Goal: Task Accomplishment & Management: Manage account settings

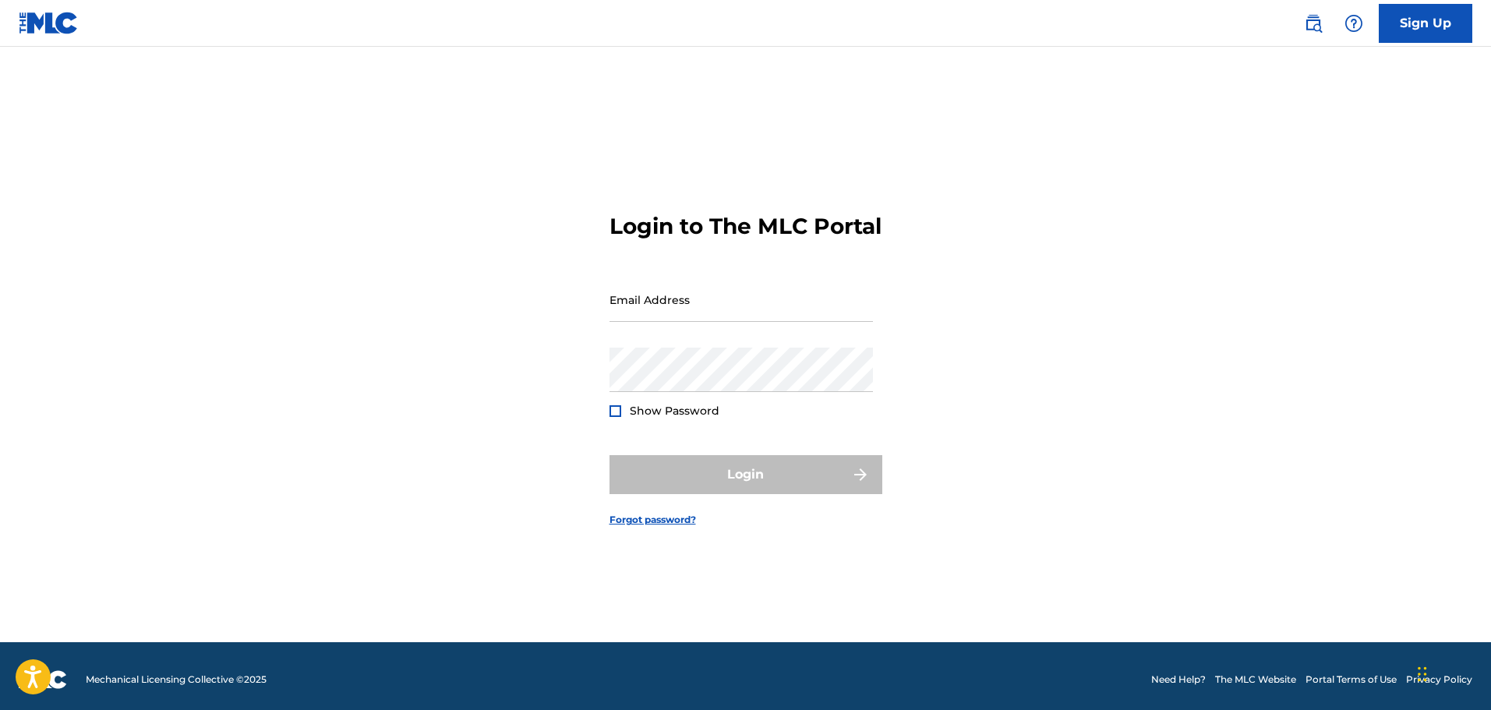
scroll to position [20, 0]
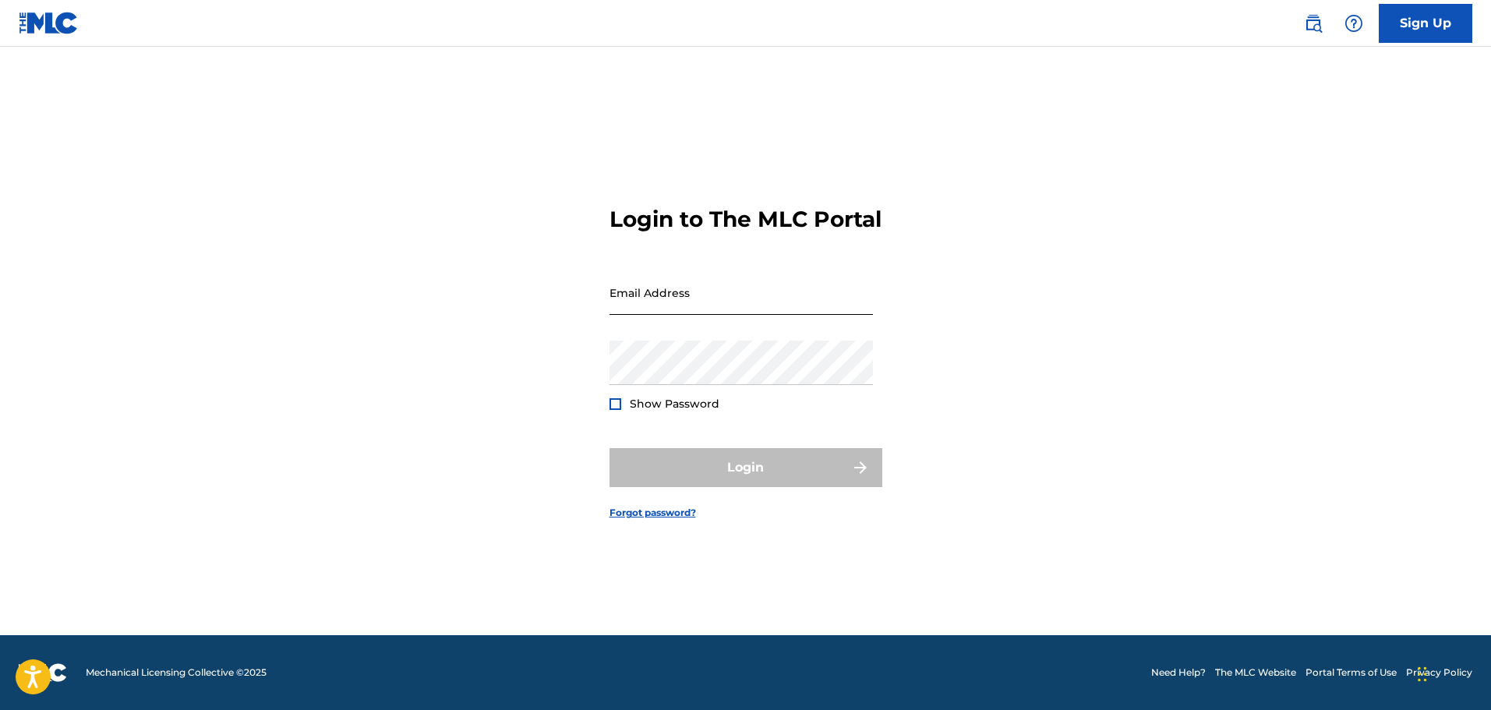
drag, startPoint x: 686, startPoint y: 321, endPoint x: 739, endPoint y: 312, distance: 53.8
click at [739, 312] on input "Email Address" at bounding box center [741, 292] width 263 height 44
type input "[EMAIL_ADDRESS][DOMAIN_NAME]"
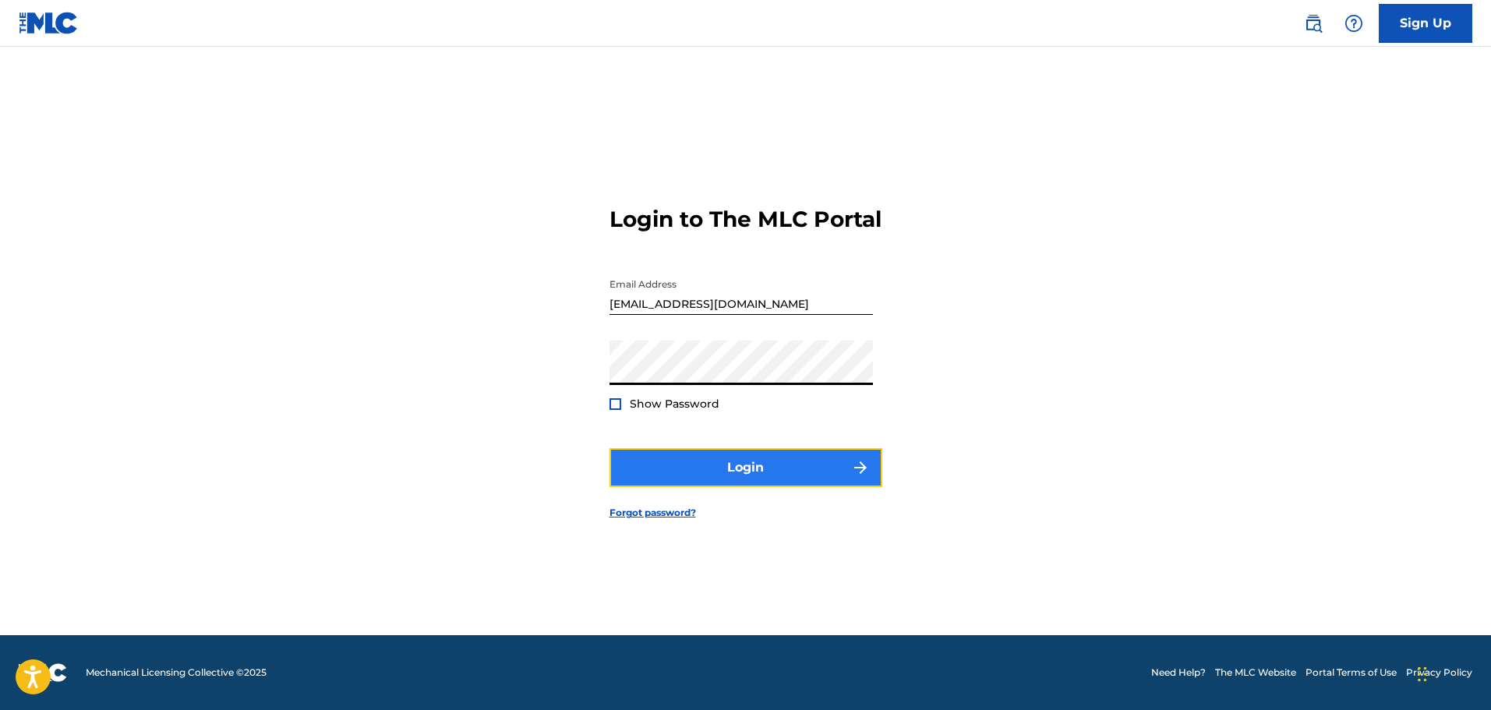
click at [777, 487] on button "Login" at bounding box center [746, 467] width 273 height 39
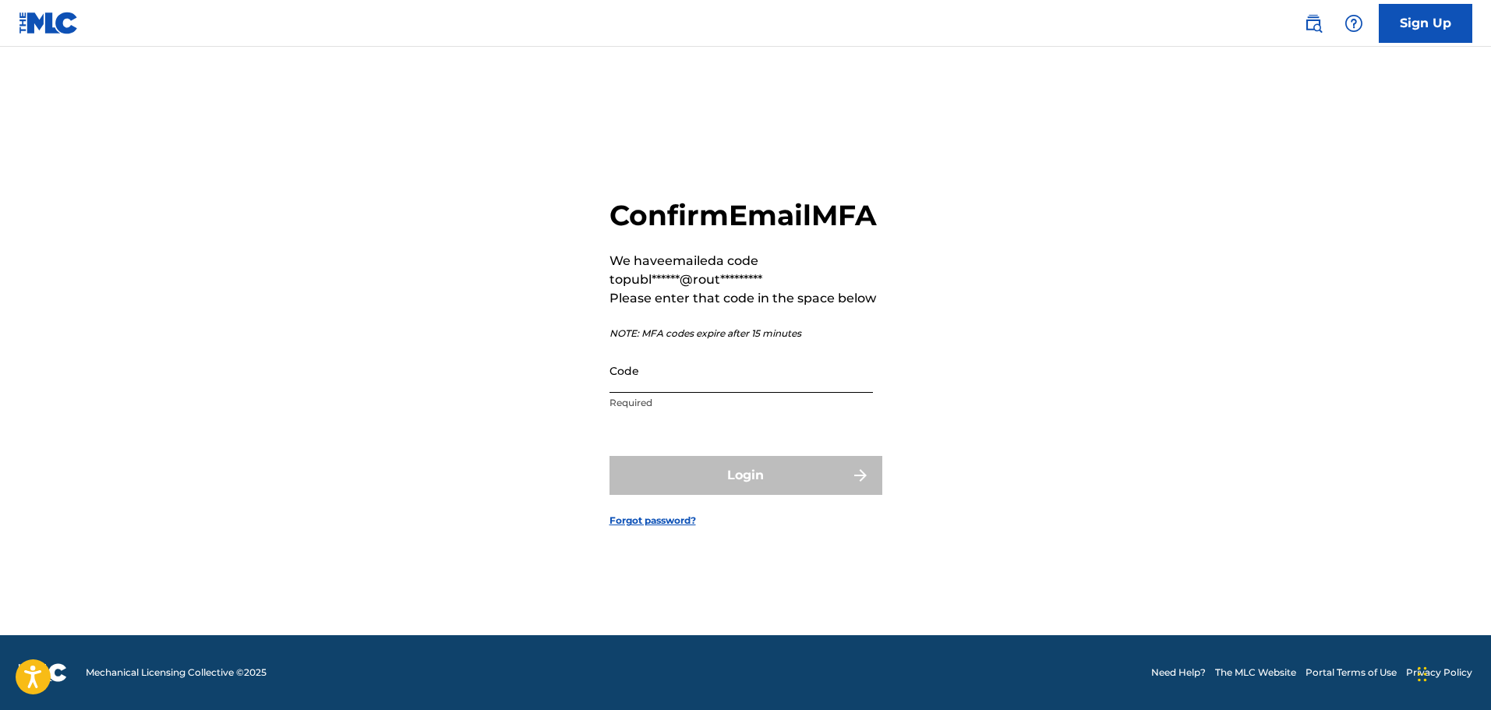
click at [715, 388] on input "Code" at bounding box center [741, 370] width 263 height 44
click at [745, 393] on input "Code" at bounding box center [741, 370] width 263 height 44
paste input "514977"
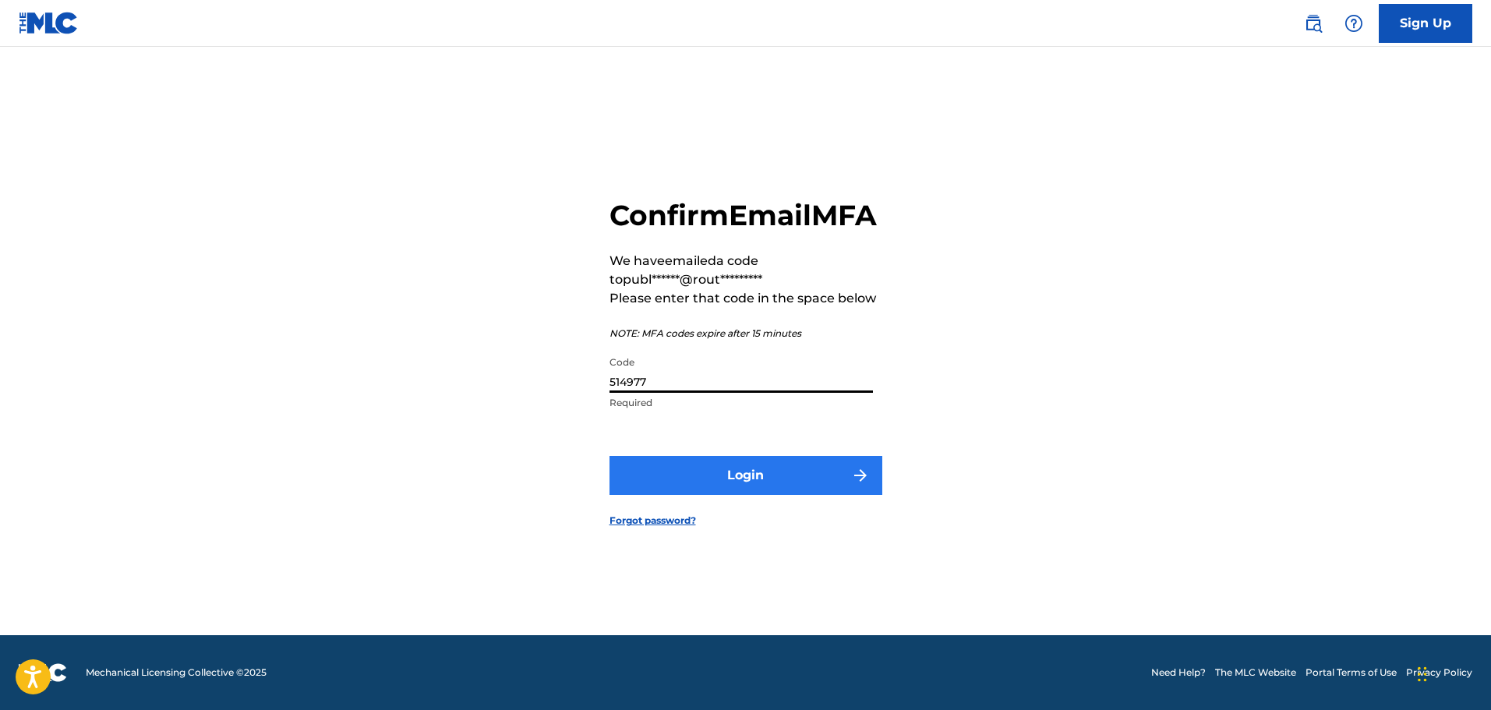
type input "514977"
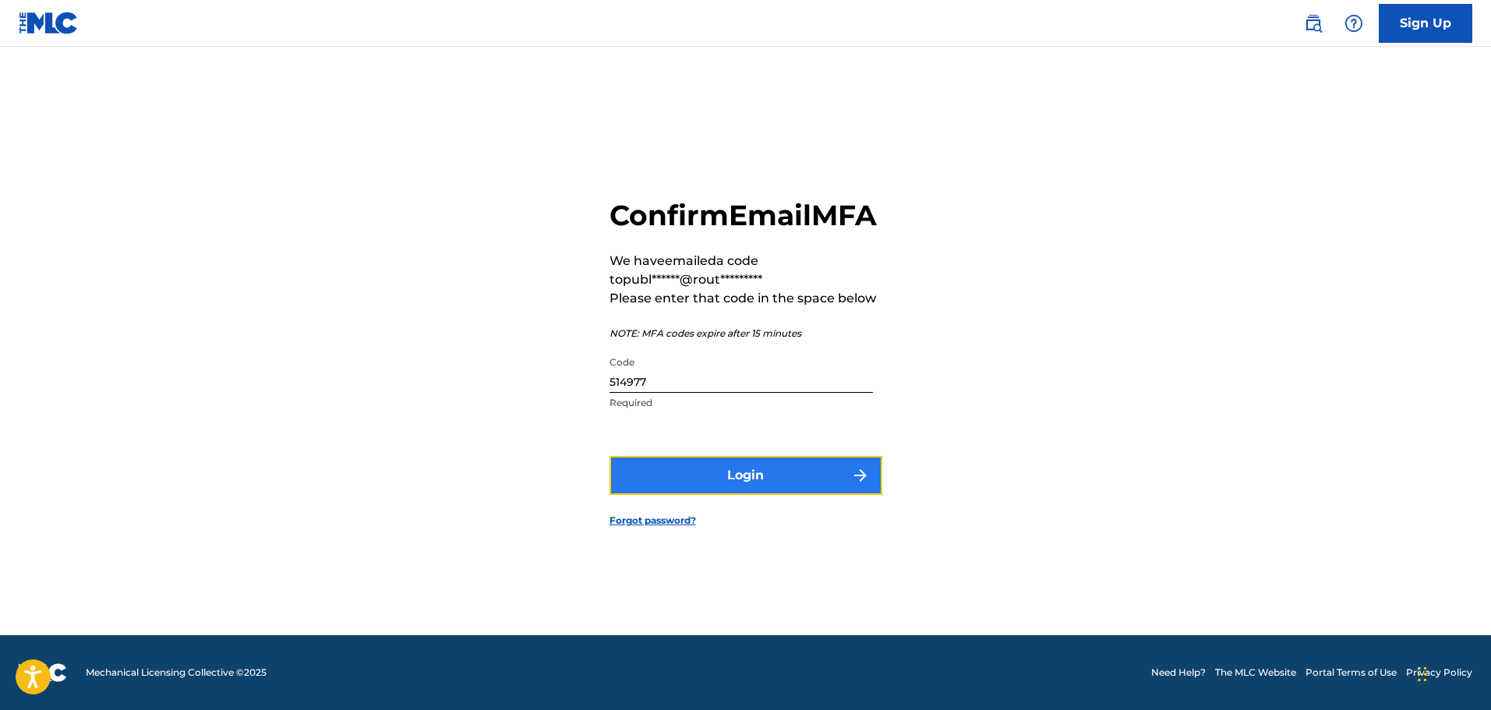
click at [744, 490] on button "Login" at bounding box center [746, 475] width 273 height 39
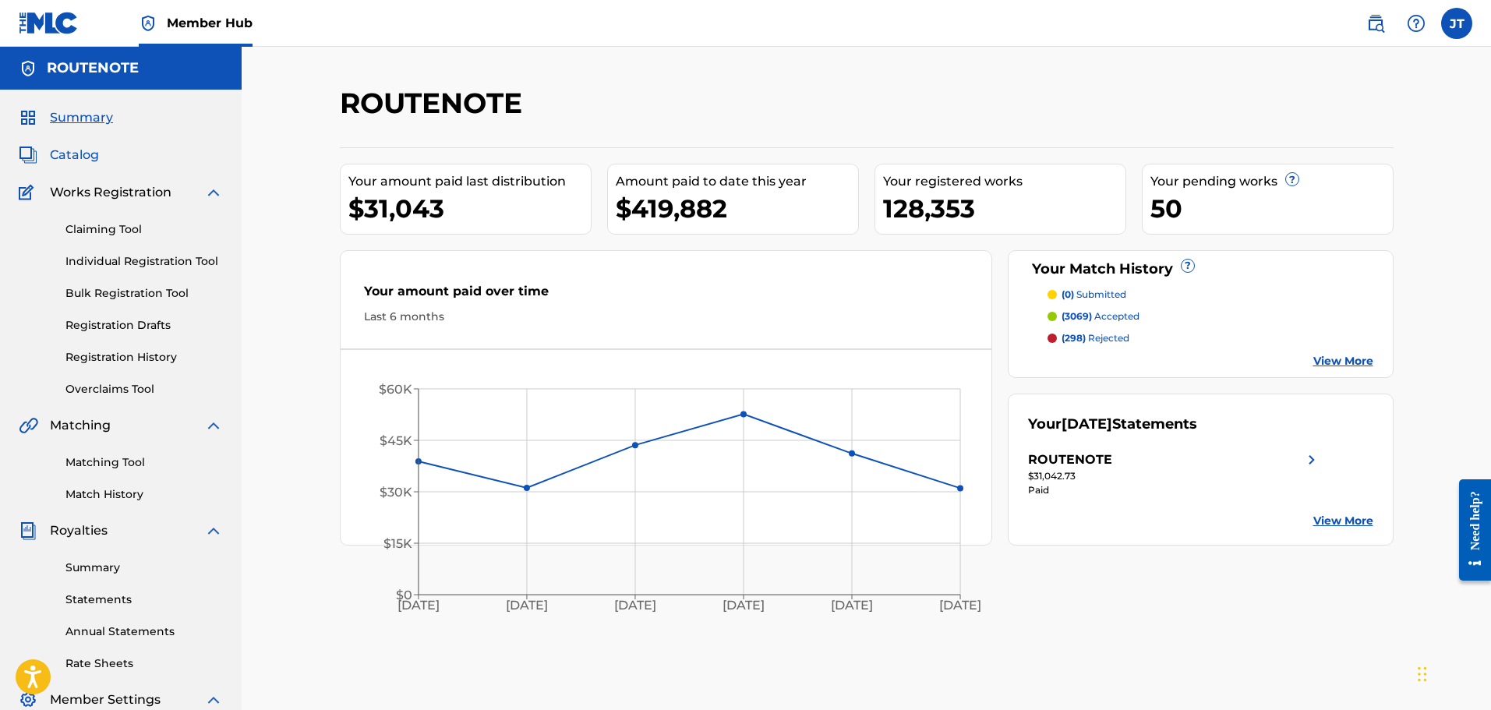
click at [73, 150] on span "Catalog" at bounding box center [74, 155] width 49 height 19
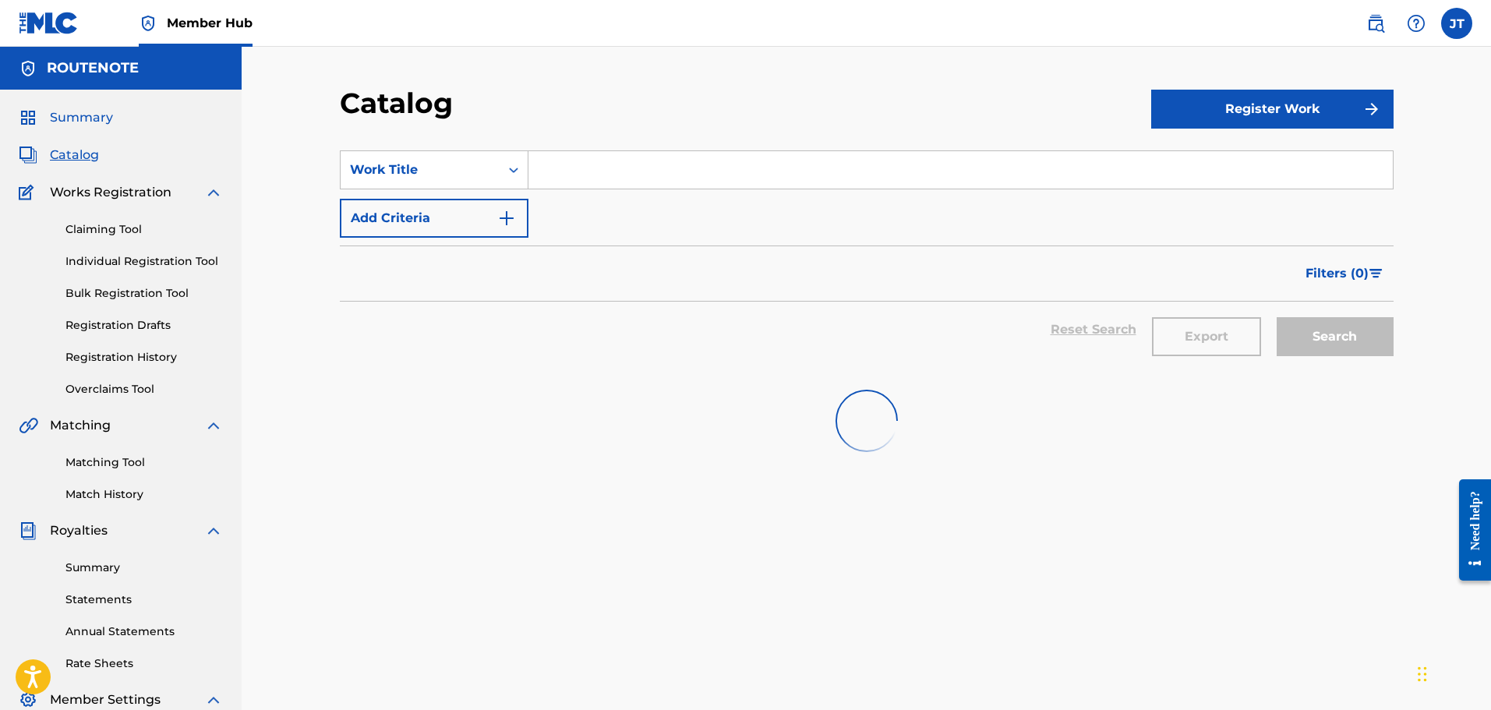
click at [80, 108] on span "Summary" at bounding box center [81, 117] width 63 height 19
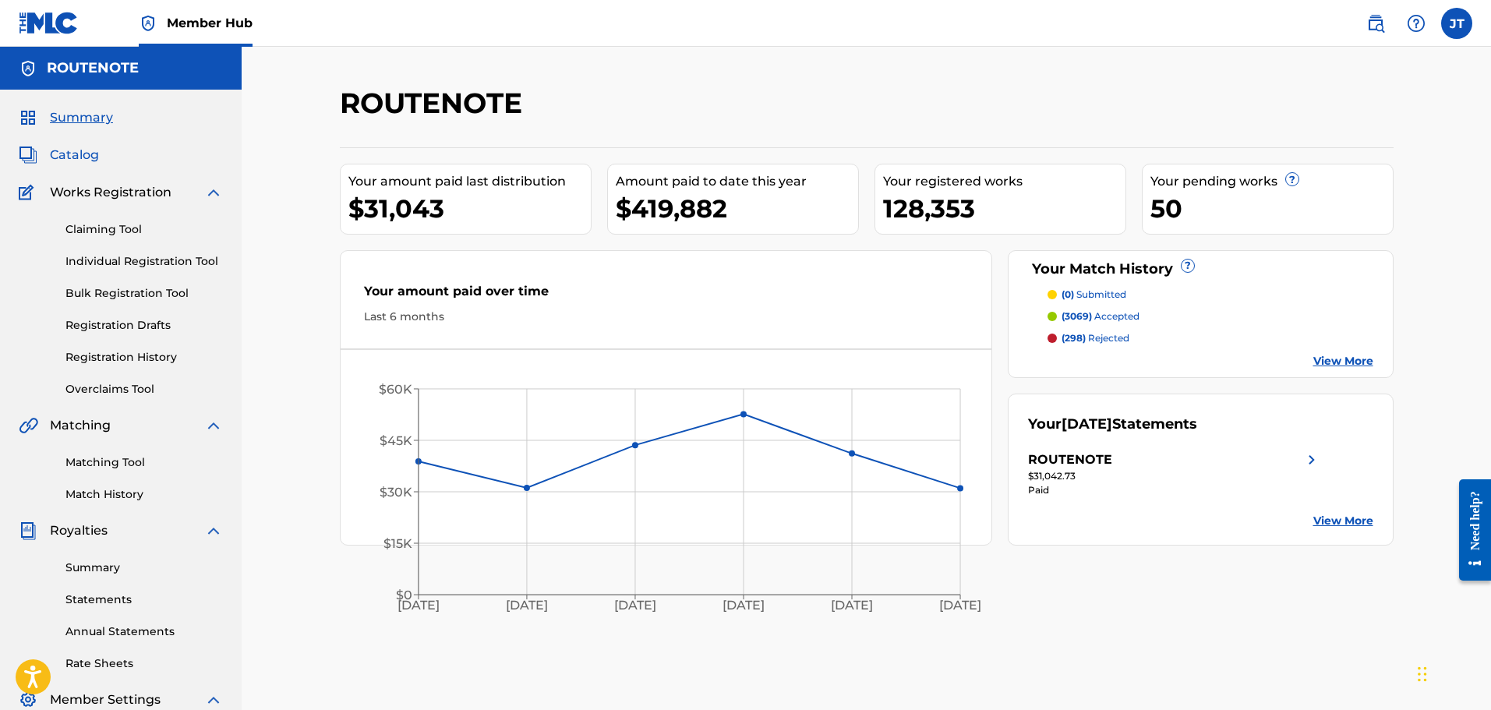
click at [80, 153] on span "Catalog" at bounding box center [74, 155] width 49 height 19
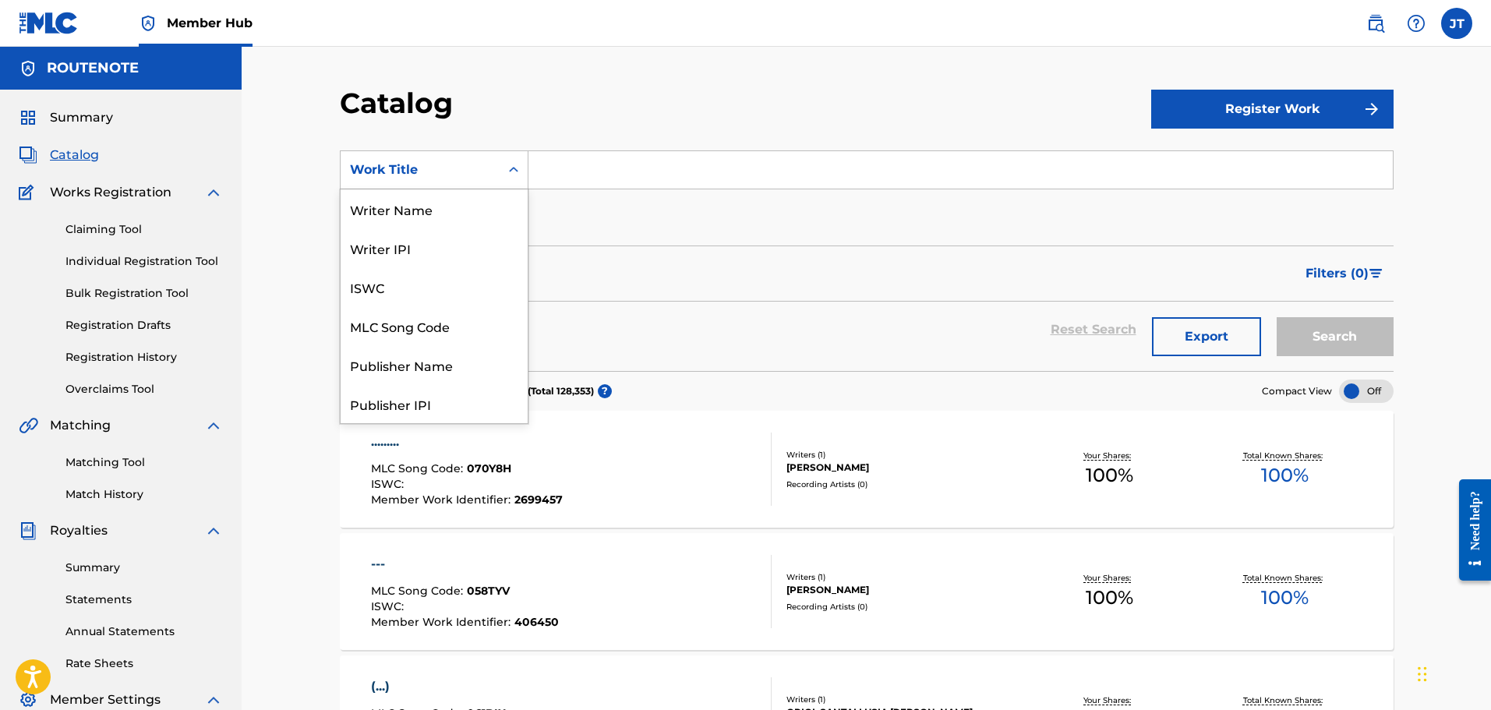
click at [419, 161] on div "Work Title" at bounding box center [420, 170] width 140 height 19
click at [436, 323] on div "MLC Song Code" at bounding box center [434, 325] width 187 height 39
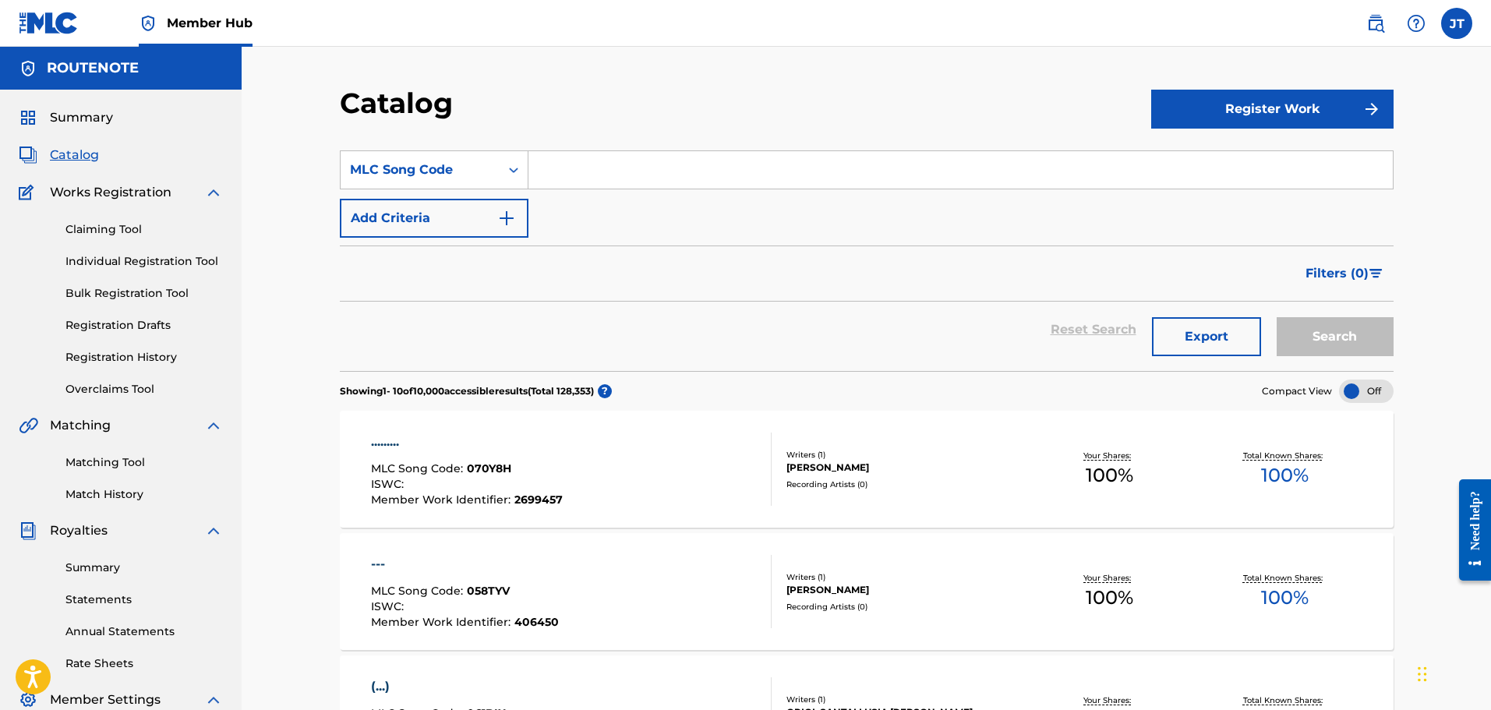
paste input "514977"
click at [1304, 326] on button "Search" at bounding box center [1335, 336] width 117 height 39
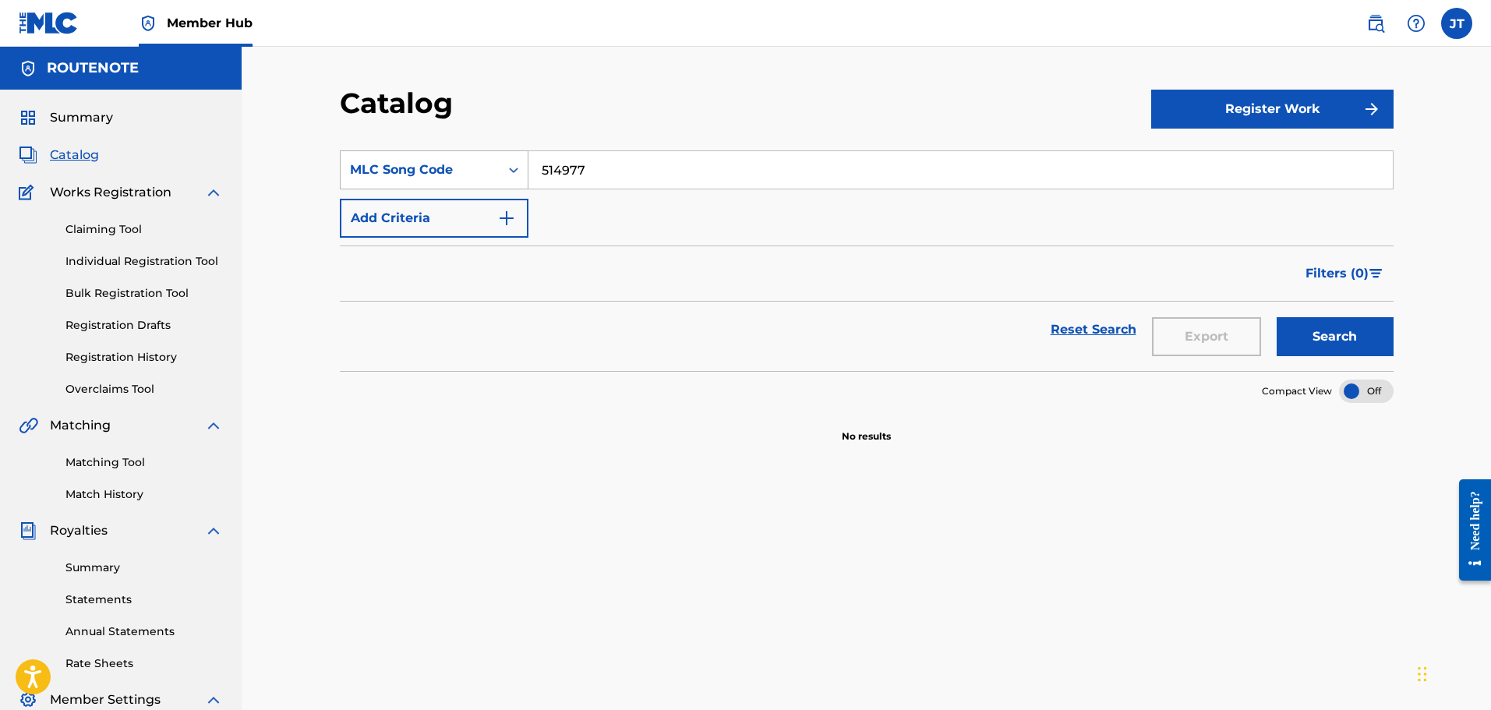
click at [437, 166] on div "MLC Song Code" at bounding box center [420, 170] width 140 height 19
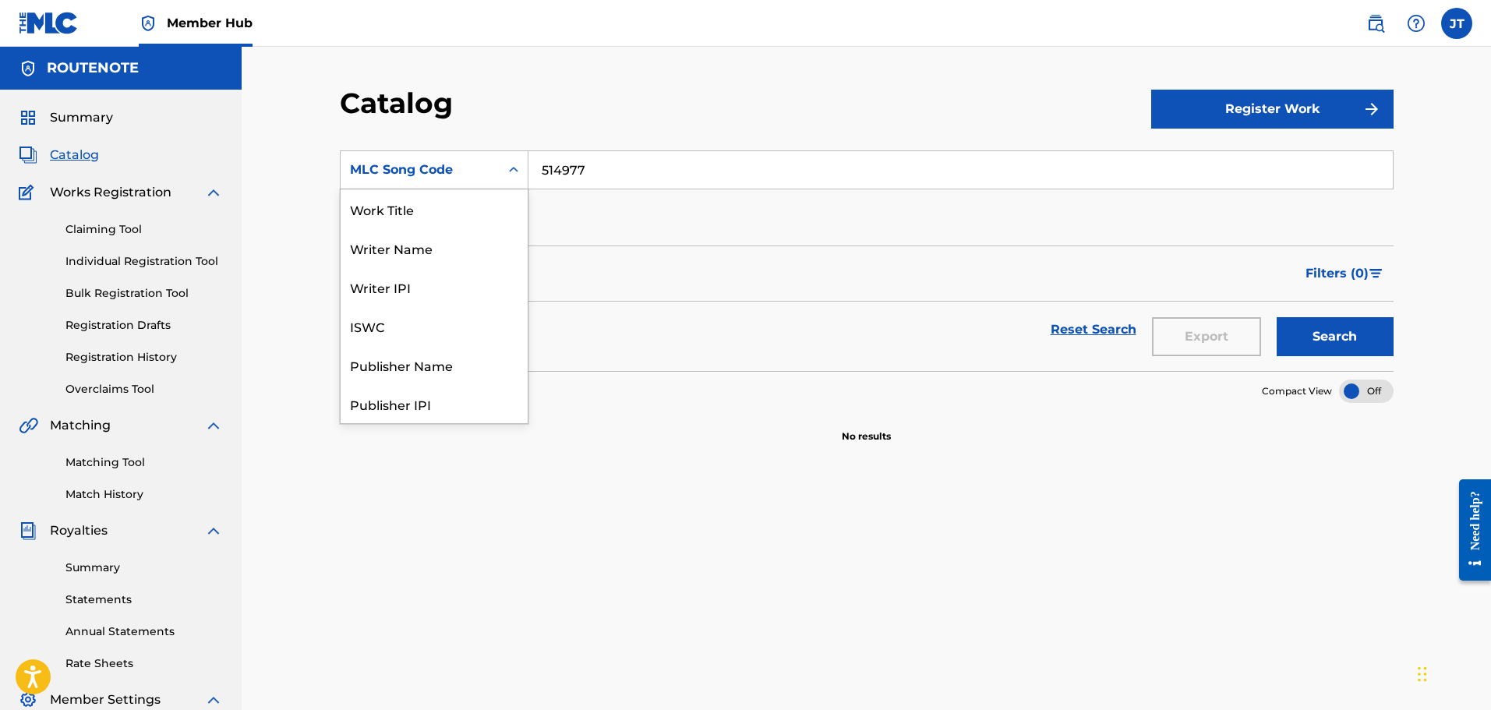
scroll to position [234, 0]
click at [437, 166] on div "MLC Song Code" at bounding box center [420, 170] width 140 height 19
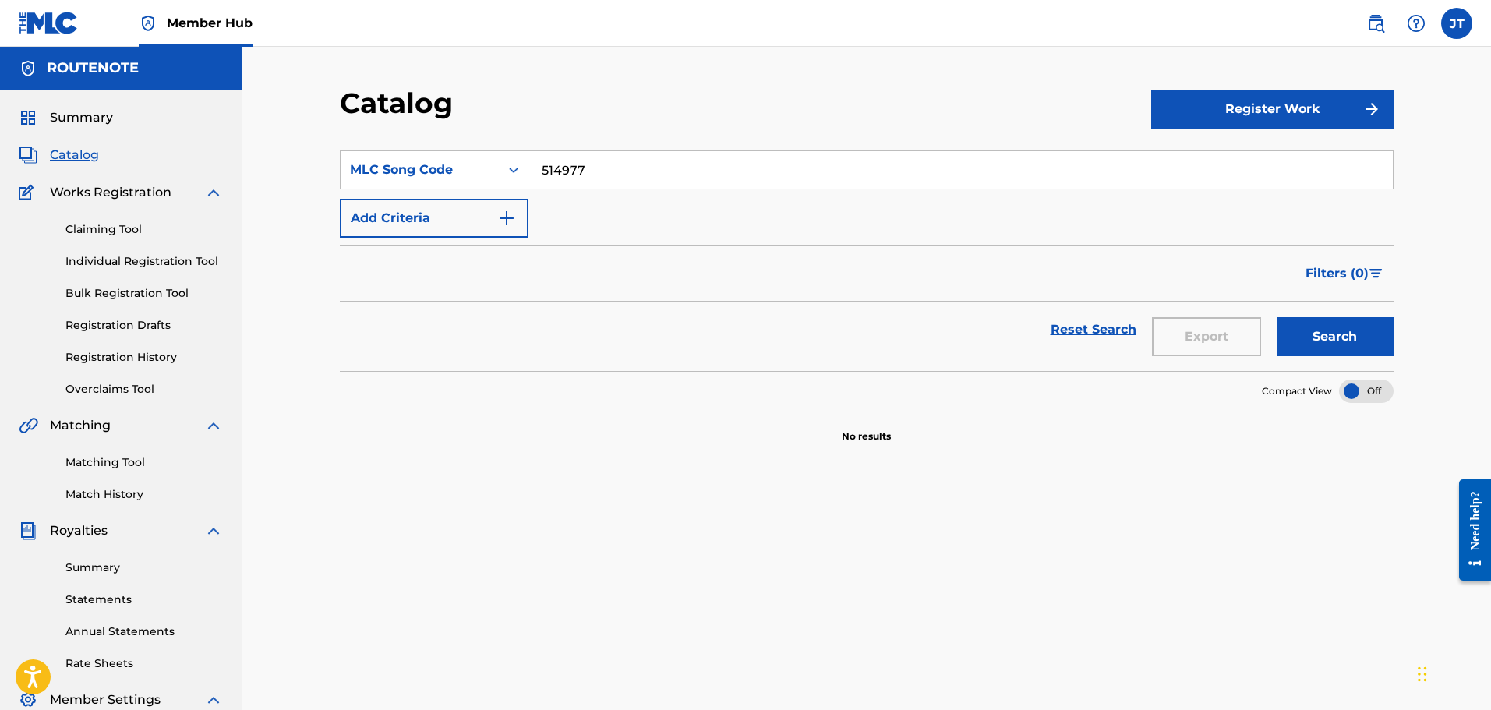
click at [593, 169] on input "514977" at bounding box center [960, 169] width 864 height 37
paste input "AX08LA"
type input "AX08LA"
click at [1377, 325] on button "Search" at bounding box center [1335, 336] width 117 height 39
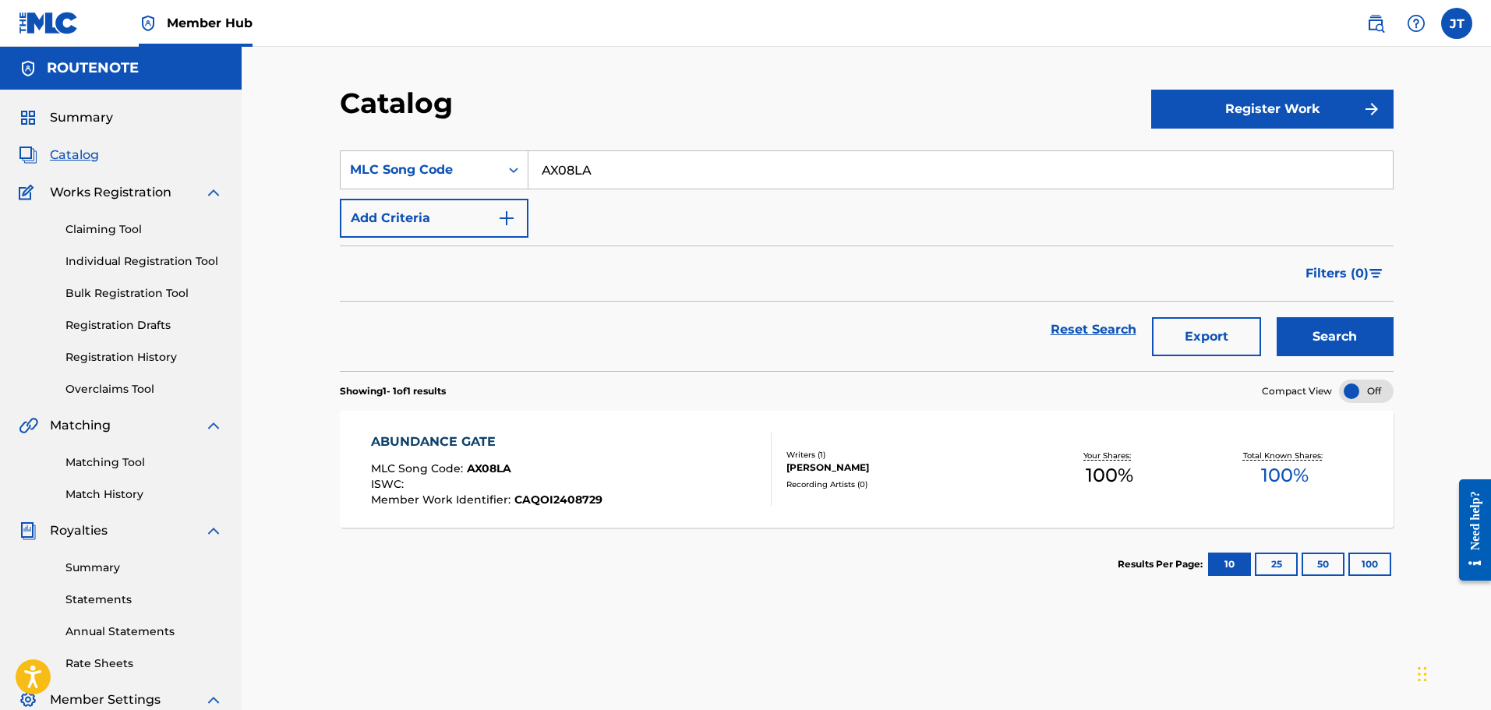
click at [594, 454] on div "ABUNDANCE GATE MLC Song Code : AX08LA ISWC : Member Work Identifier : CAQOI2408…" at bounding box center [486, 469] width 231 height 73
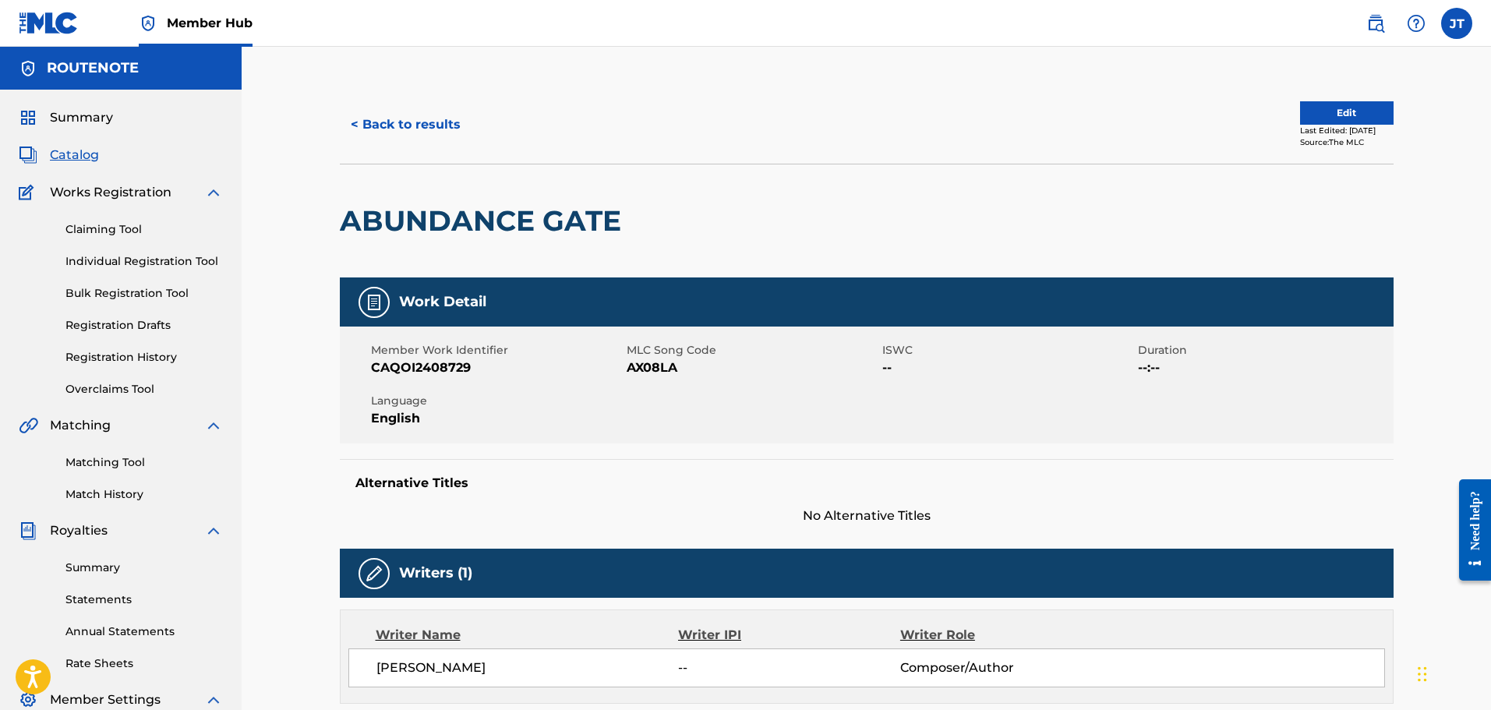
click at [417, 372] on span "CAQOI2408729" at bounding box center [497, 368] width 252 height 19
click at [1341, 113] on button "Edit" at bounding box center [1347, 112] width 94 height 23
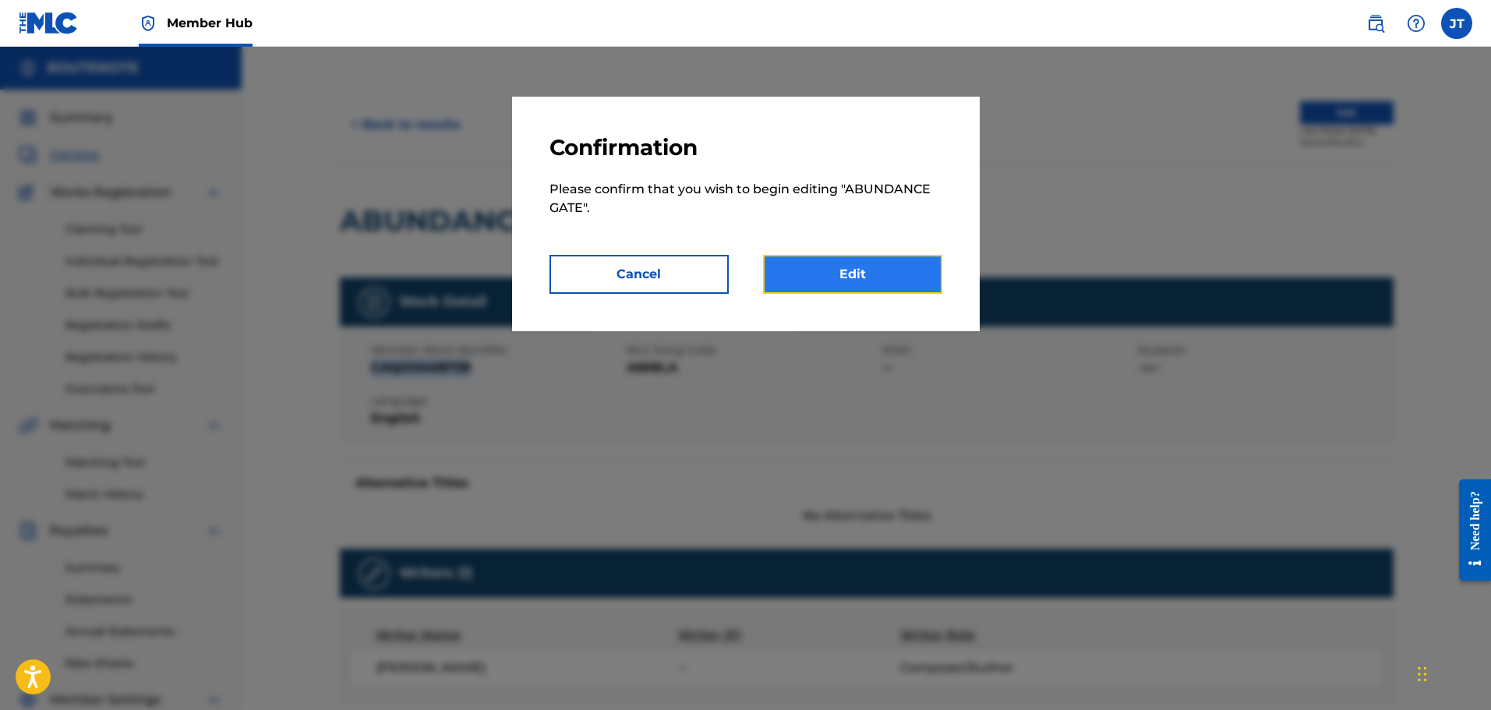
click at [832, 262] on link "Edit" at bounding box center [852, 274] width 179 height 39
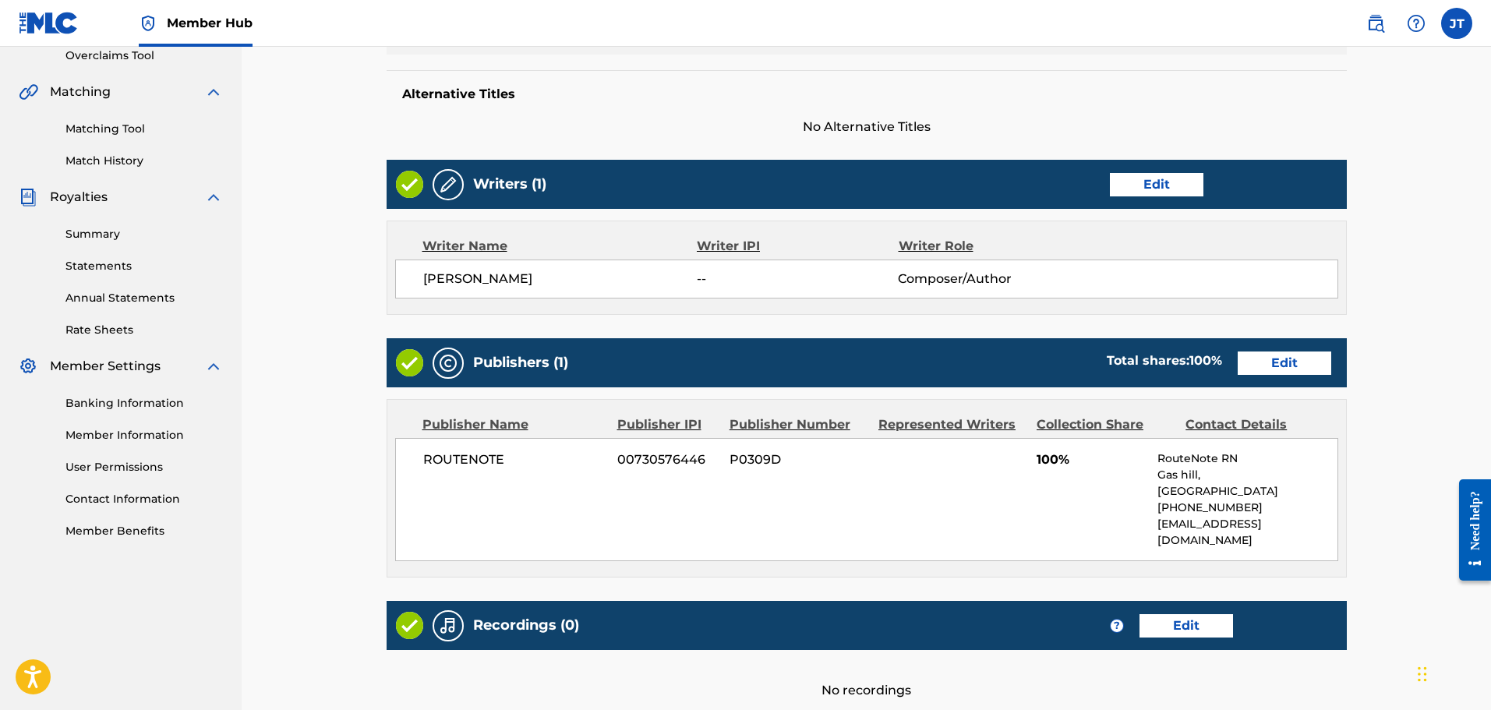
scroll to position [16, 0]
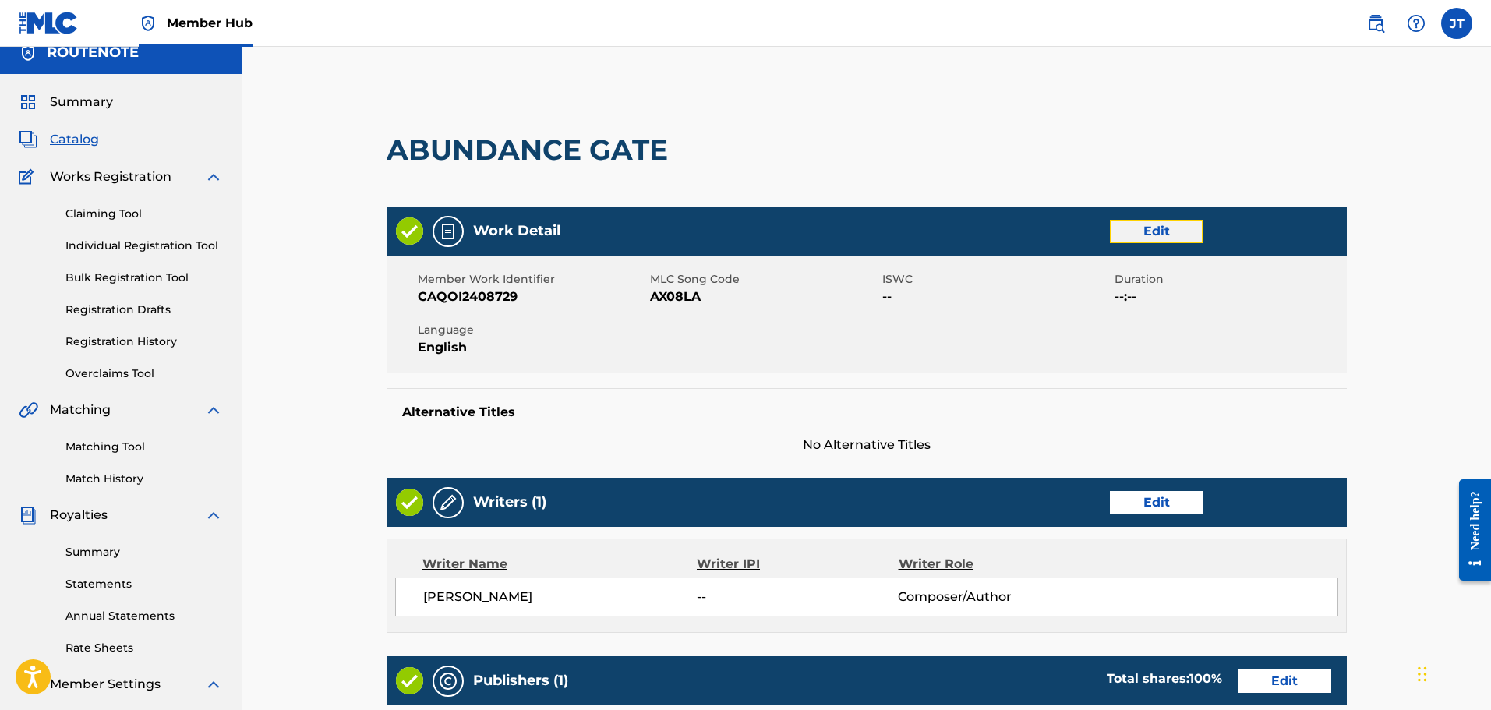
click at [1172, 231] on link "Edit" at bounding box center [1157, 231] width 94 height 23
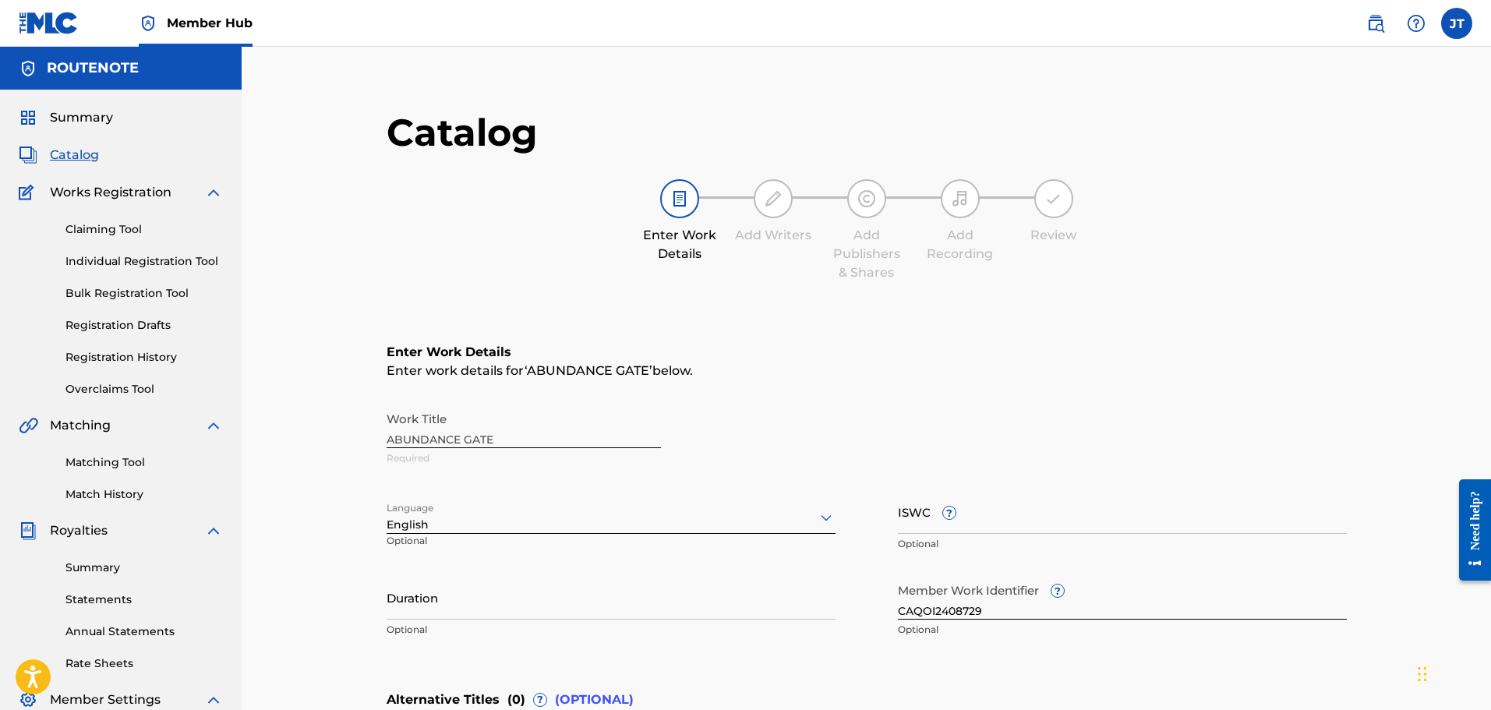
scroll to position [324, 0]
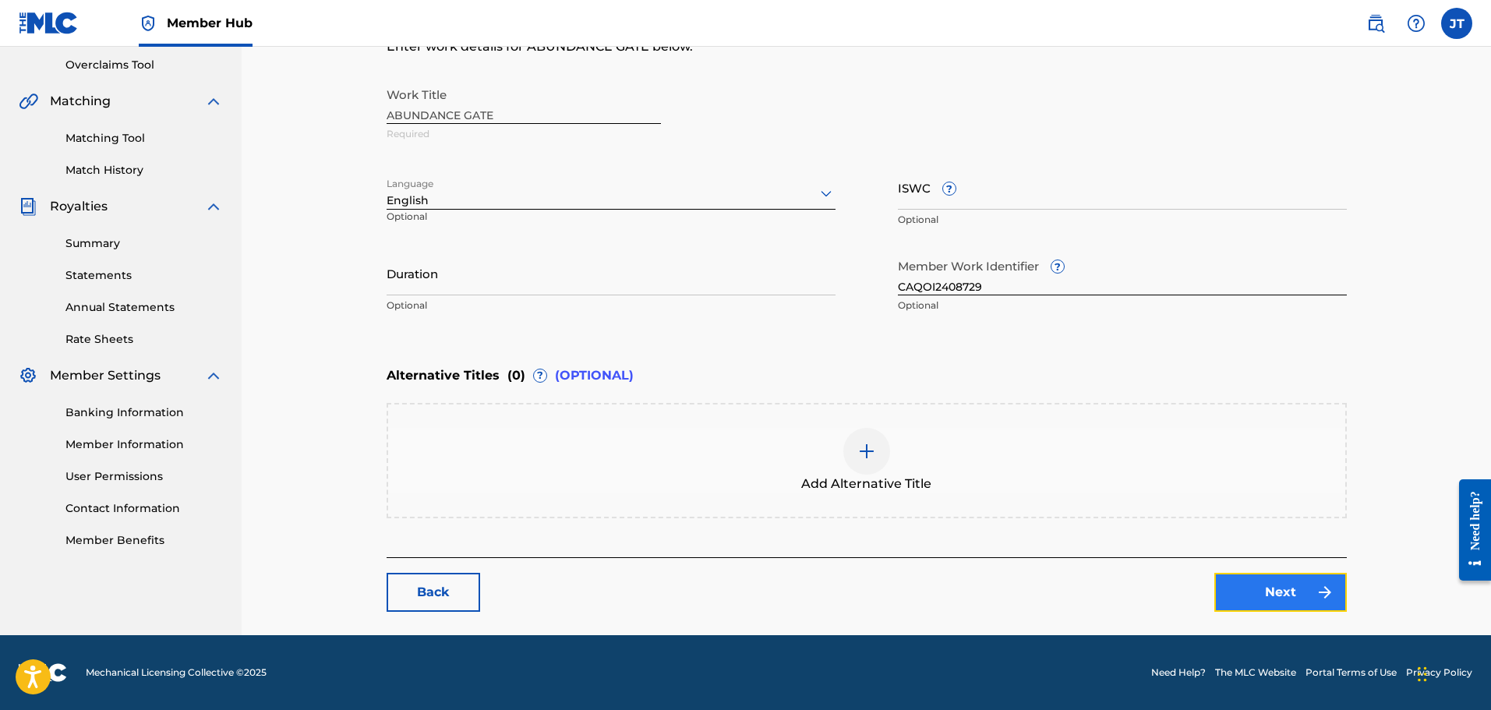
click at [1276, 592] on link "Next" at bounding box center [1280, 592] width 133 height 39
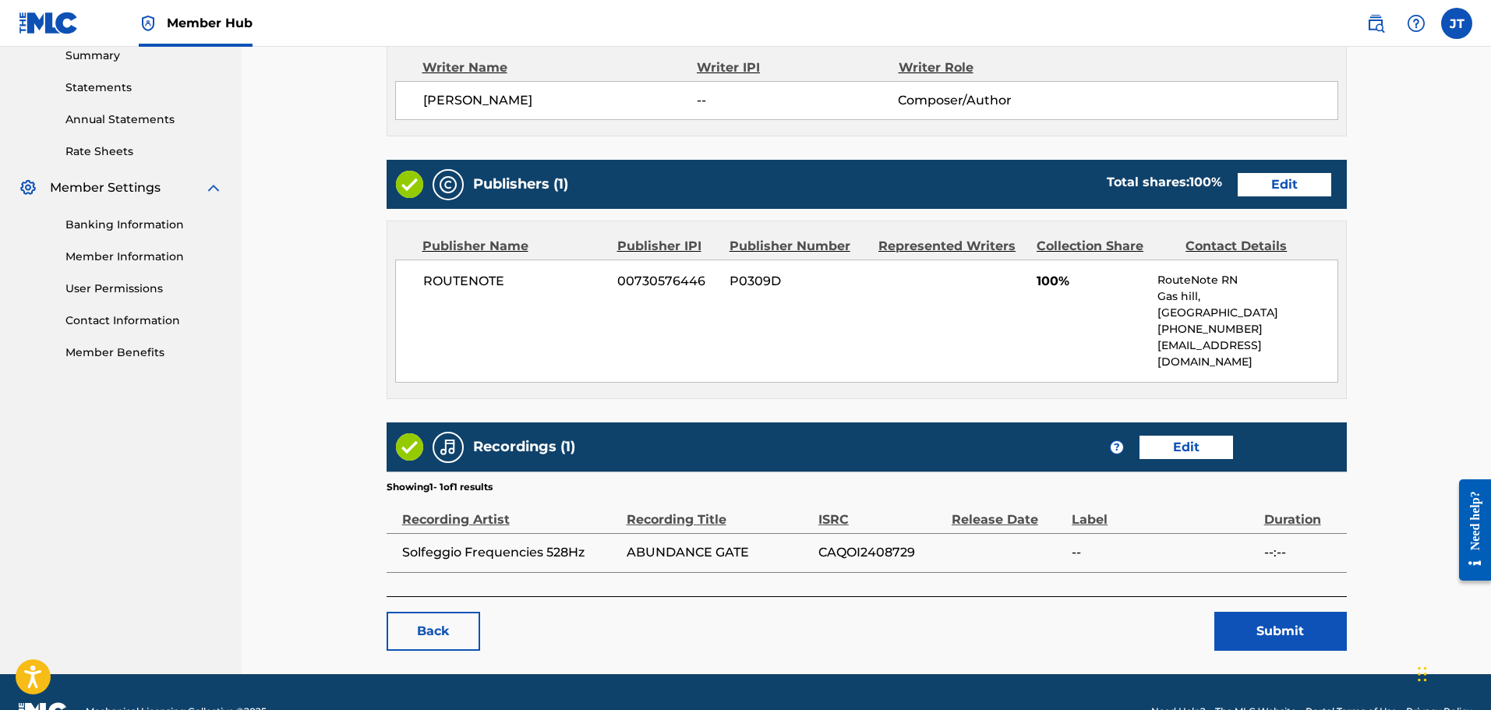
scroll to position [535, 0]
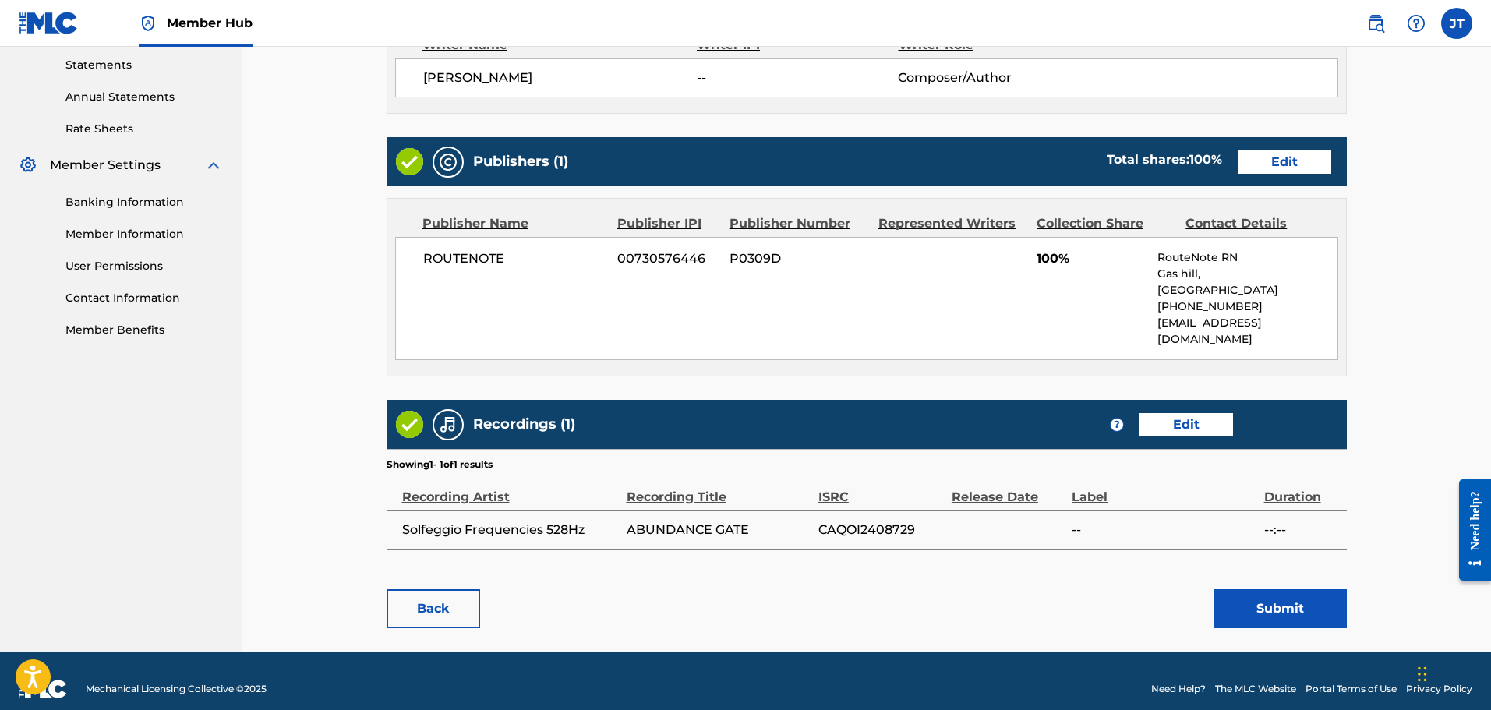
click at [899, 521] on span "CAQOI2408729" at bounding box center [880, 530] width 125 height 19
copy span "CAQOI2408729"
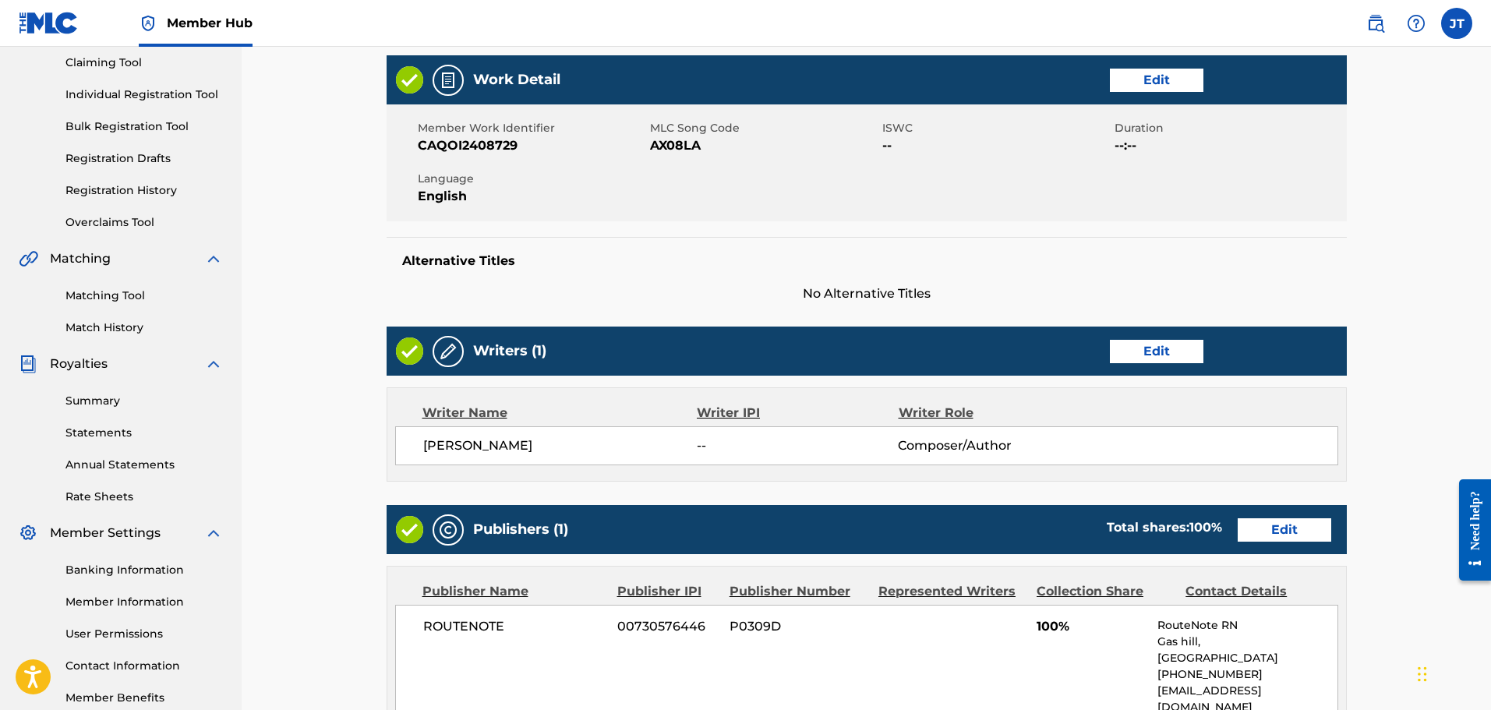
scroll to position [0, 0]
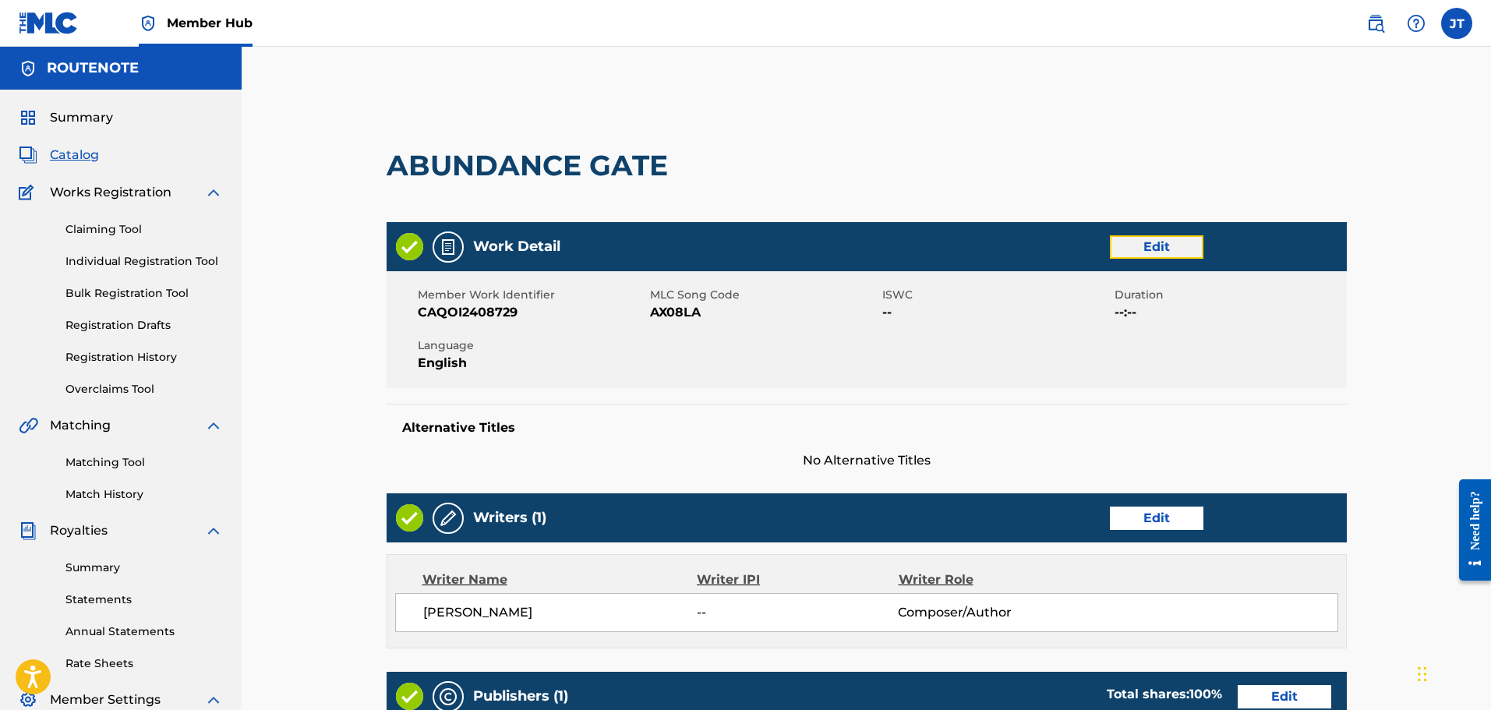
click at [1157, 249] on link "Edit" at bounding box center [1157, 246] width 94 height 23
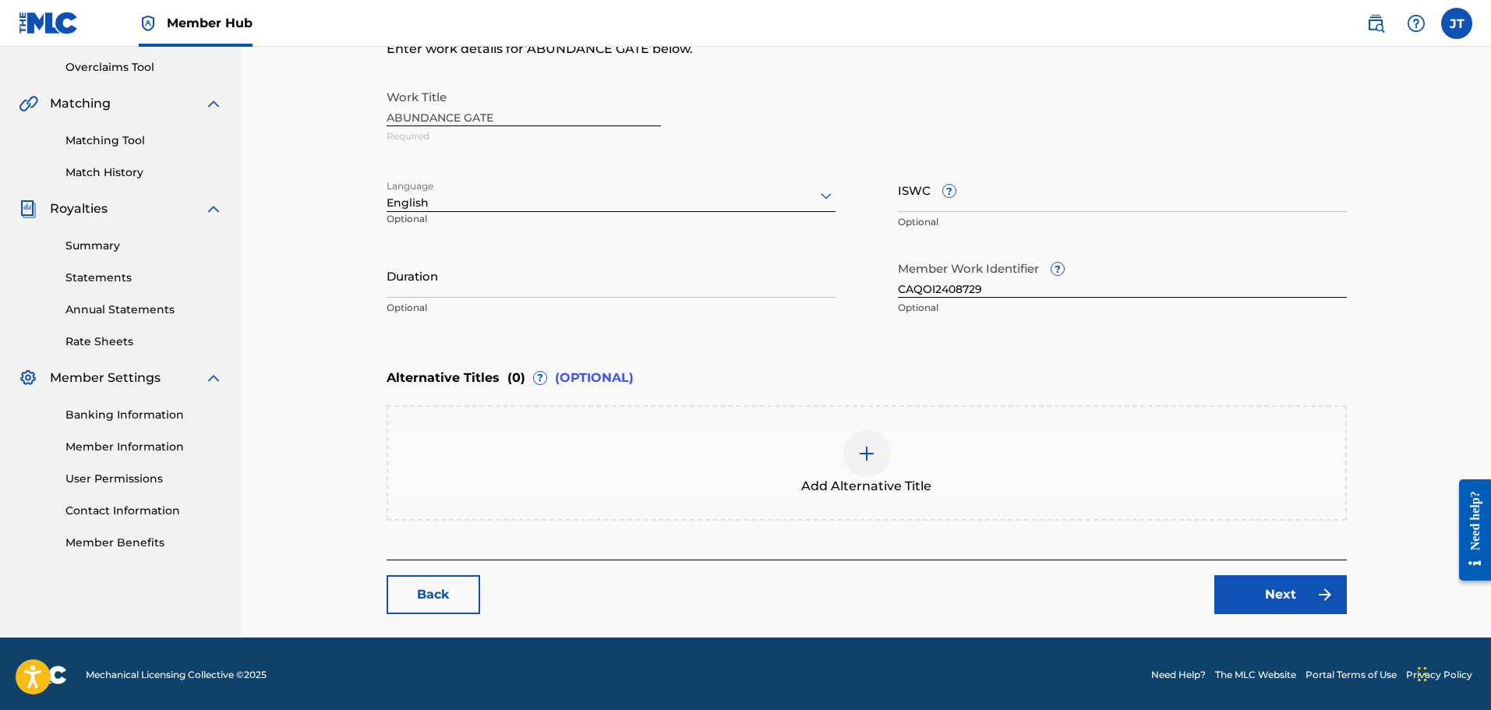
scroll to position [324, 0]
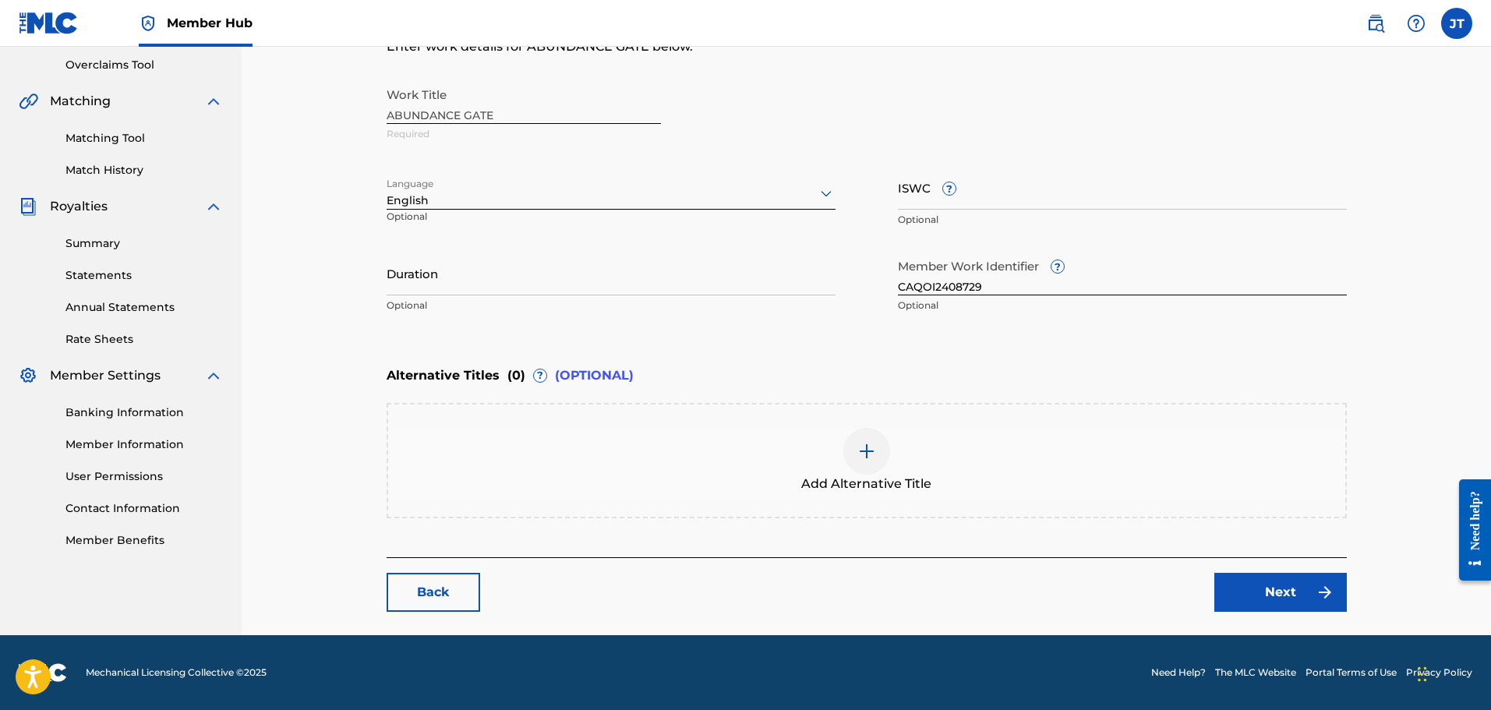
click at [1039, 286] on input "CAQOI2408729" at bounding box center [1122, 273] width 449 height 44
paste input "8074891"
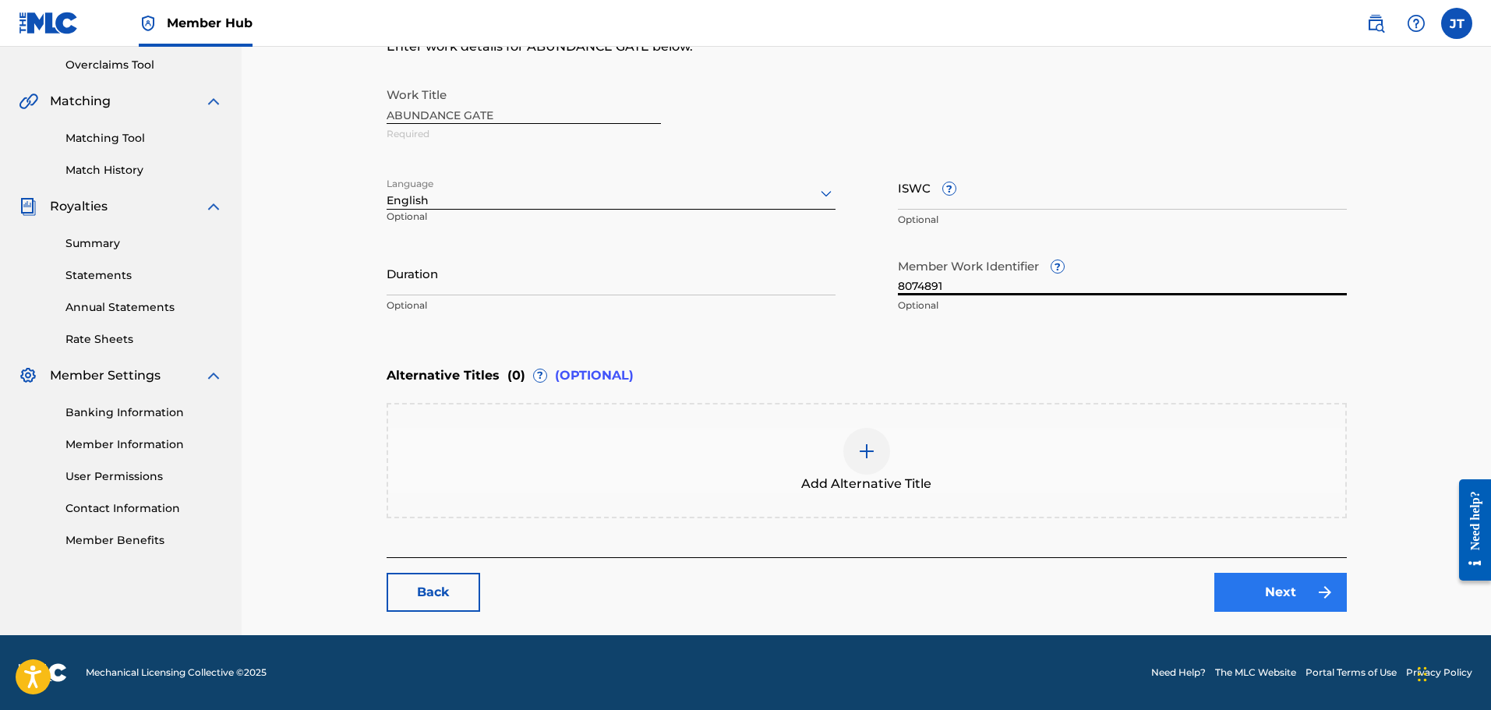
type input "8074891"
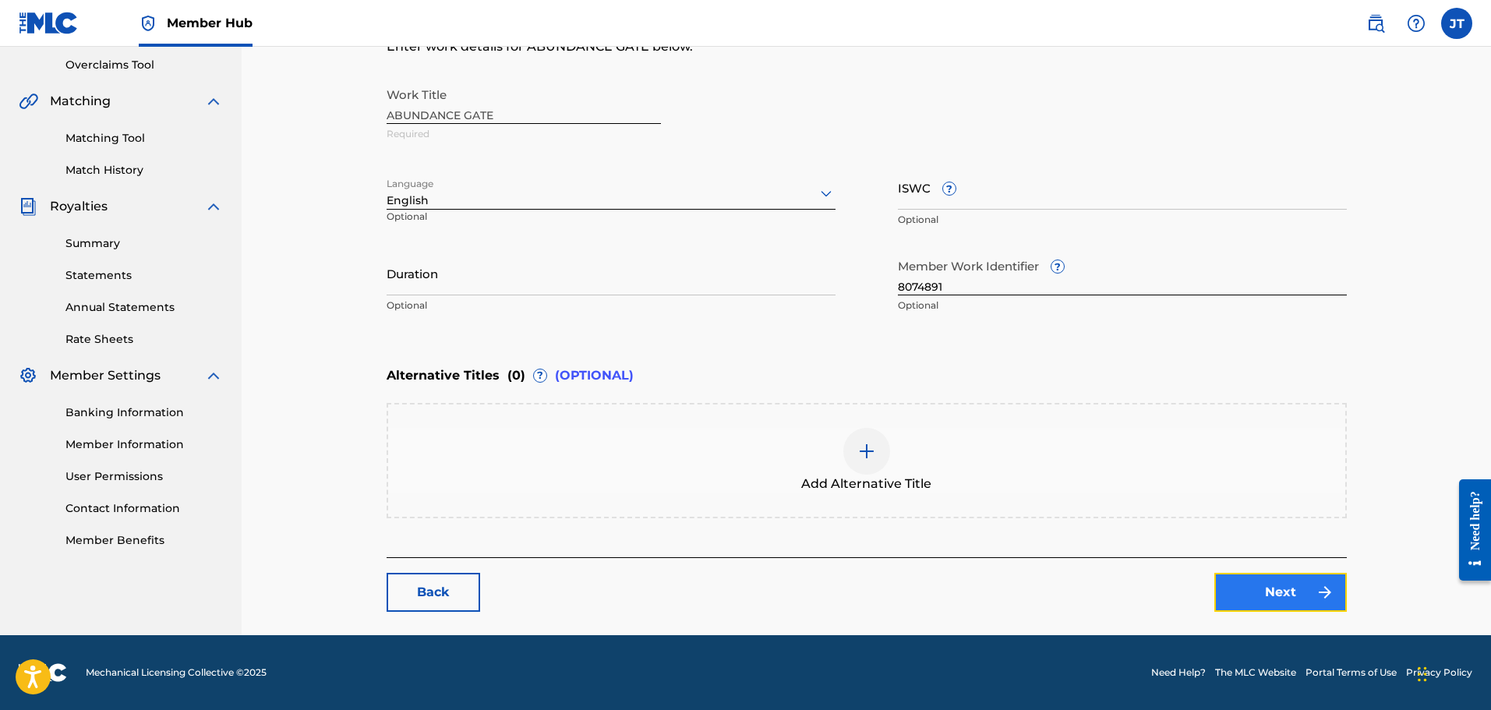
click at [1255, 592] on link "Next" at bounding box center [1280, 592] width 133 height 39
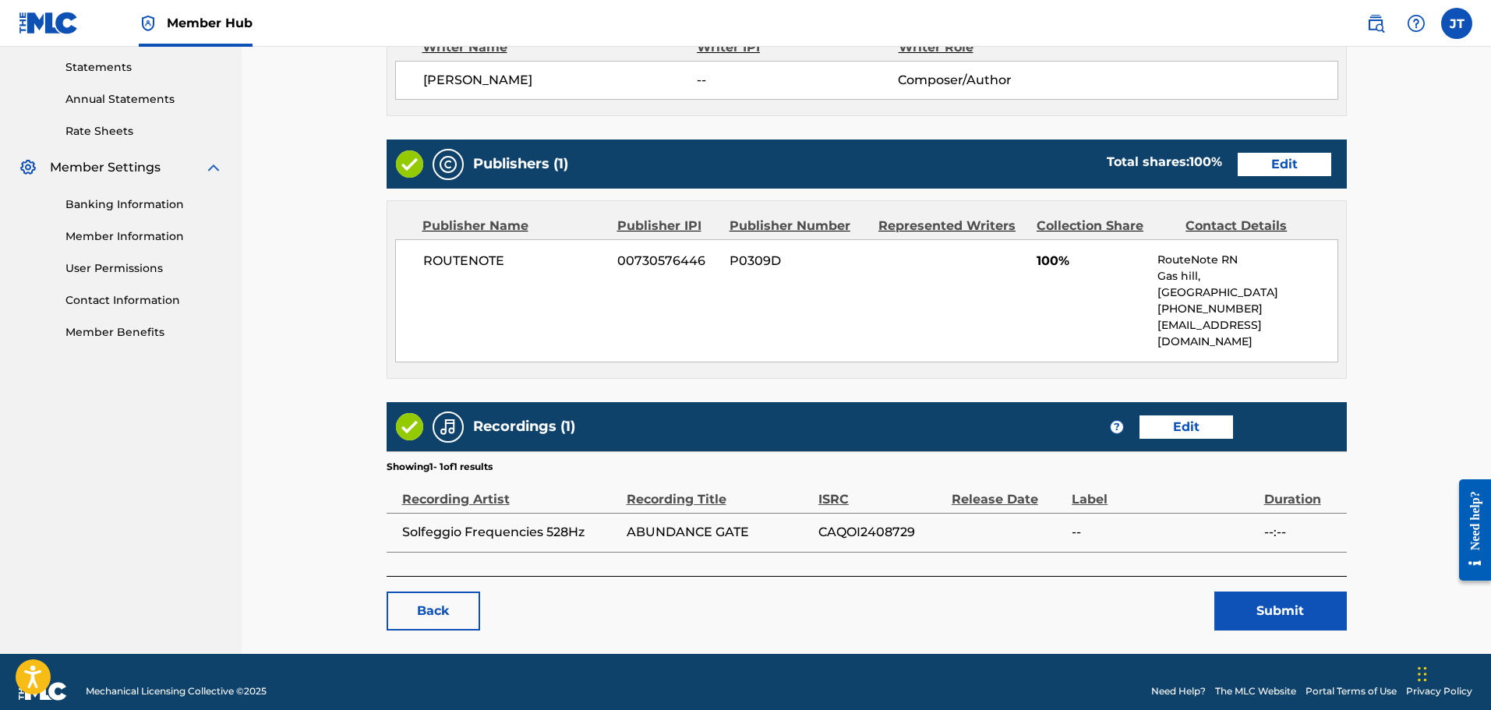
scroll to position [535, 0]
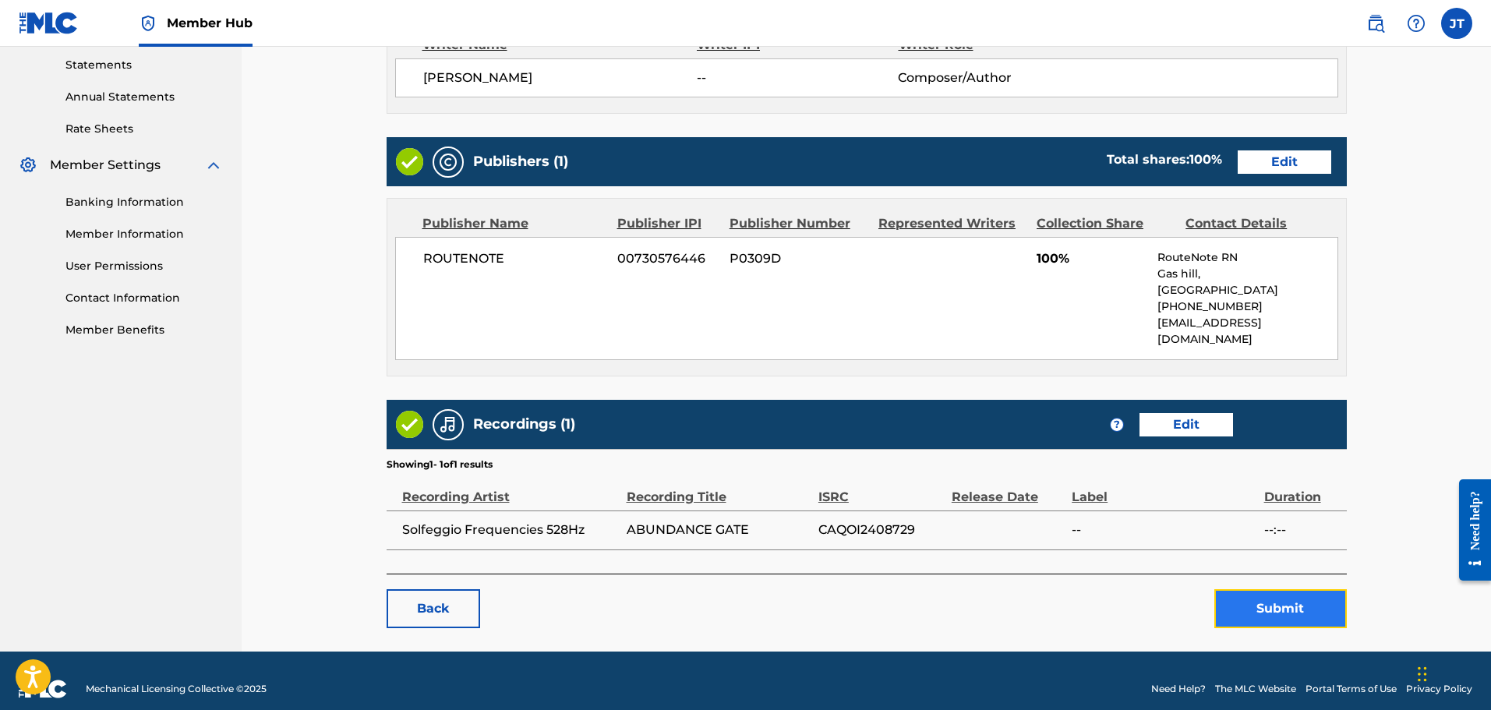
click at [1238, 589] on button "Submit" at bounding box center [1280, 608] width 133 height 39
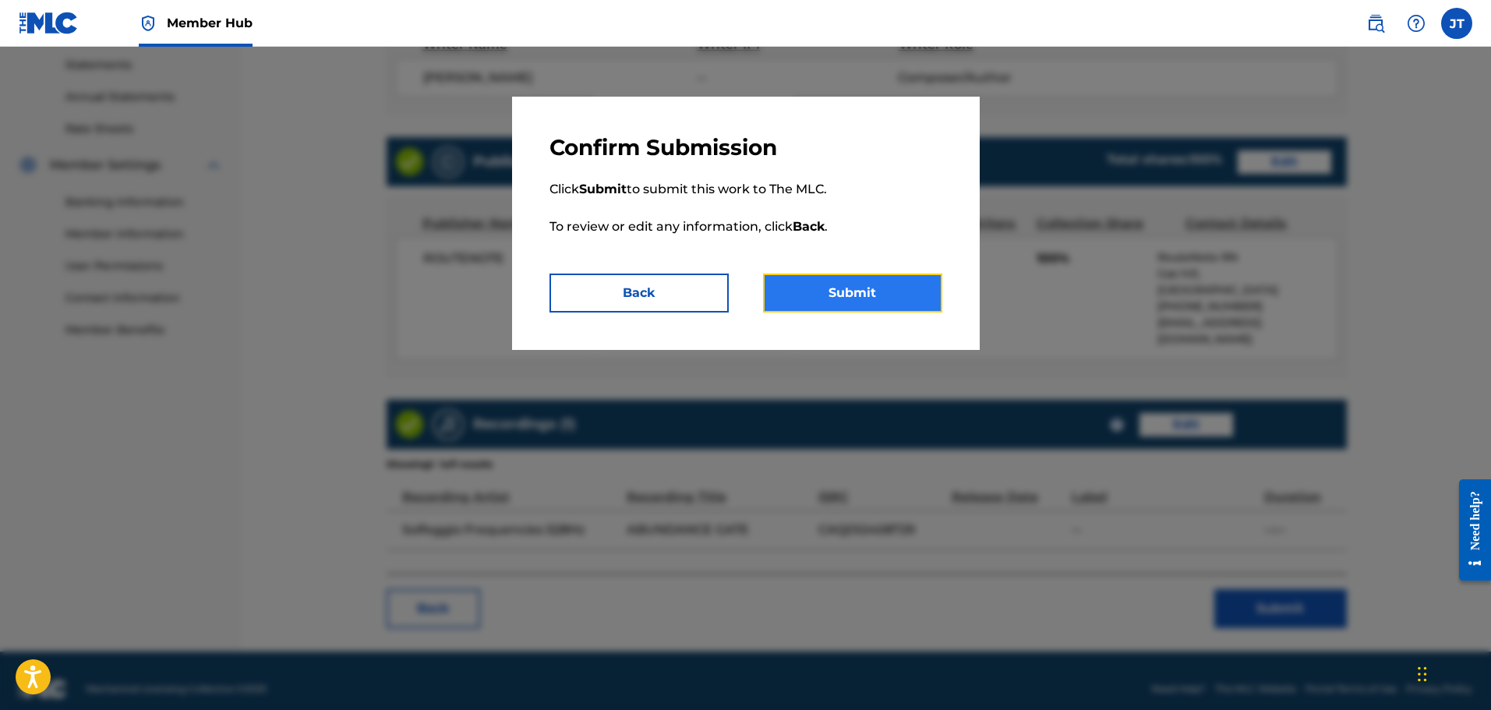
click at [891, 292] on button "Submit" at bounding box center [852, 293] width 179 height 39
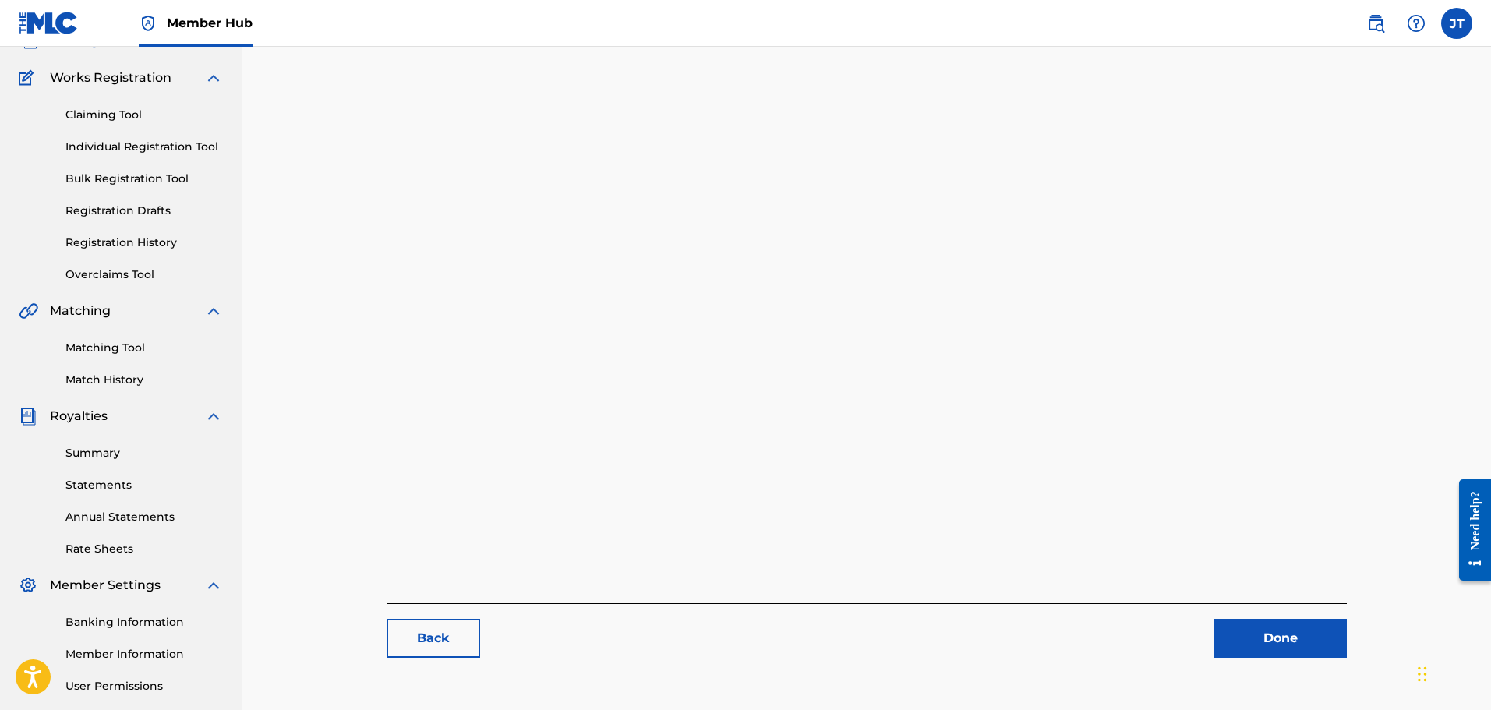
scroll to position [256, 0]
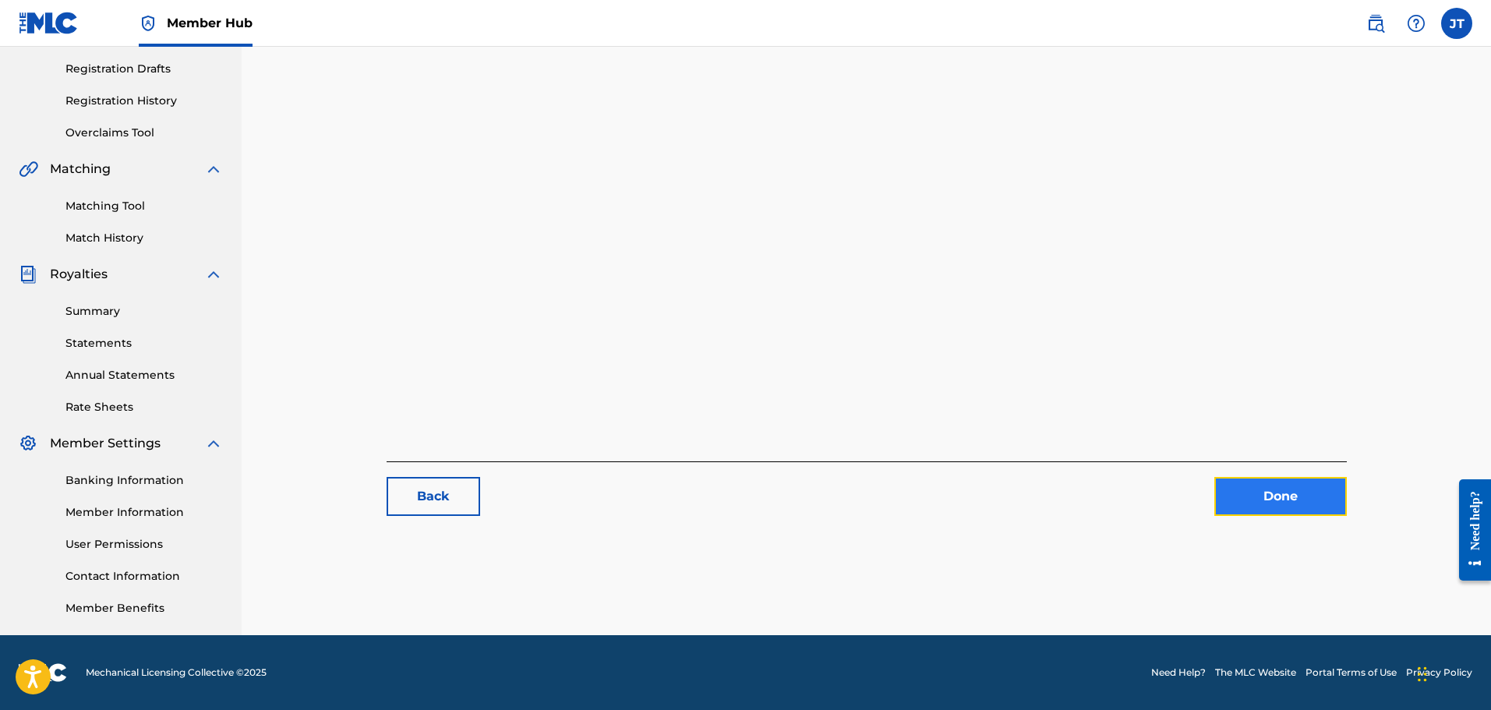
click at [1232, 494] on link "Done" at bounding box center [1280, 496] width 133 height 39
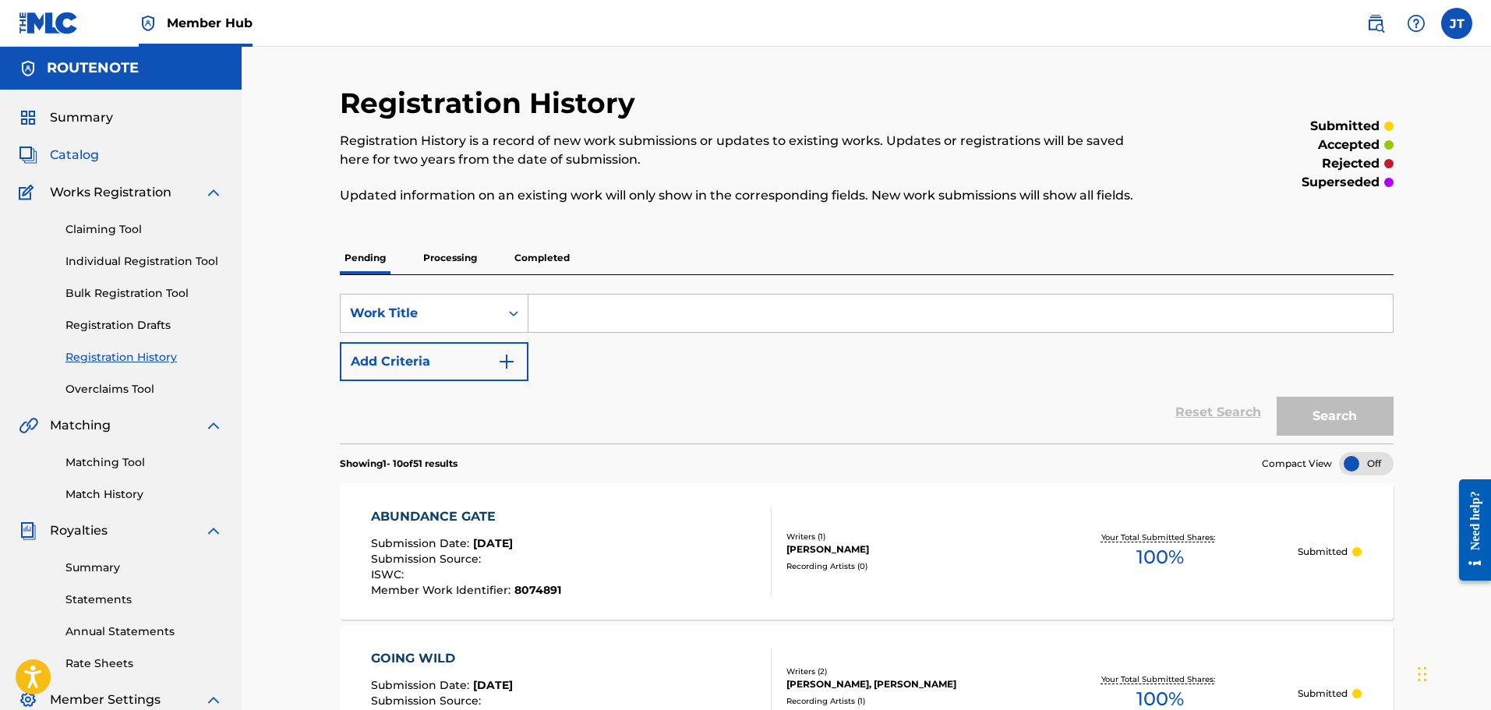
click at [97, 154] on span "Catalog" at bounding box center [74, 155] width 49 height 19
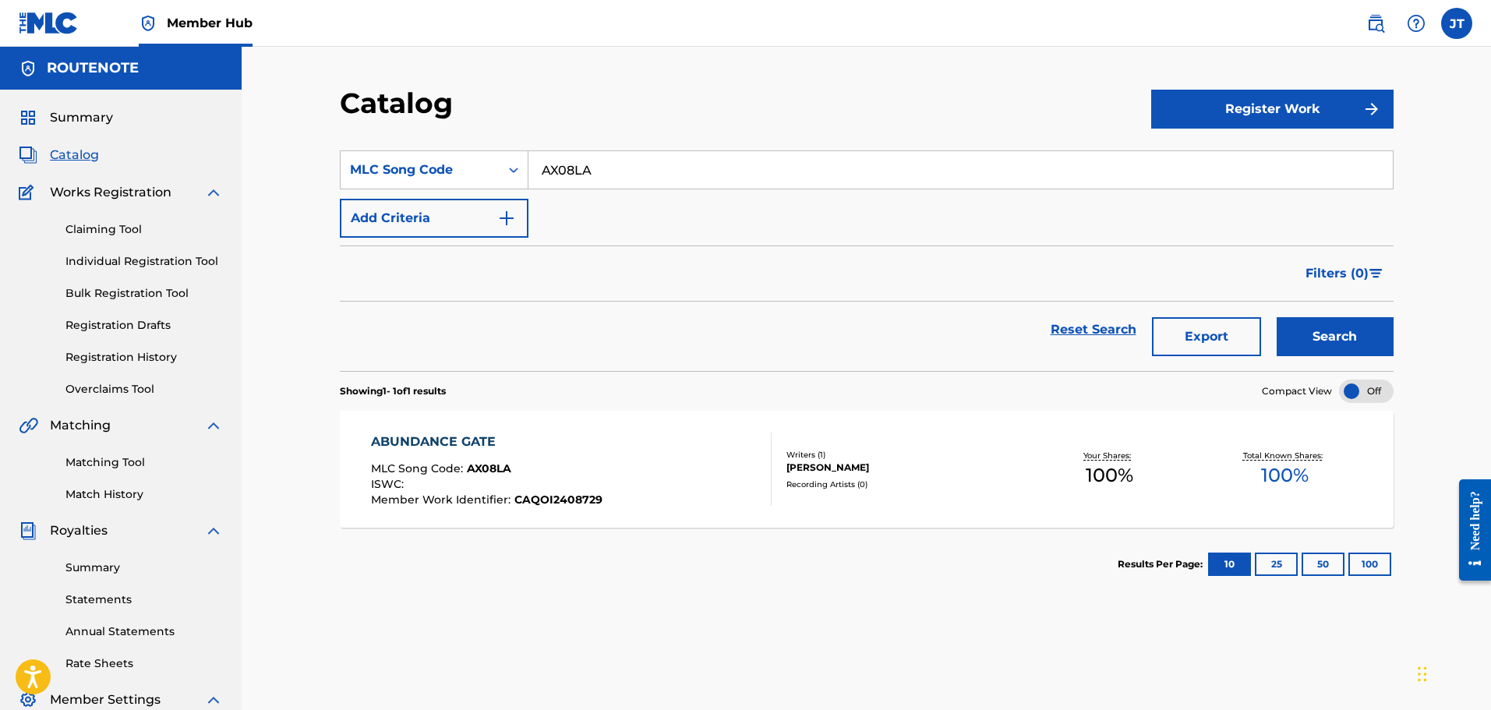
click at [701, 165] on input "AX08LA" at bounding box center [960, 169] width 864 height 37
paste input "EB0CCE"
type input "EB0CCE"
click at [1323, 352] on button "Search" at bounding box center [1335, 336] width 117 height 39
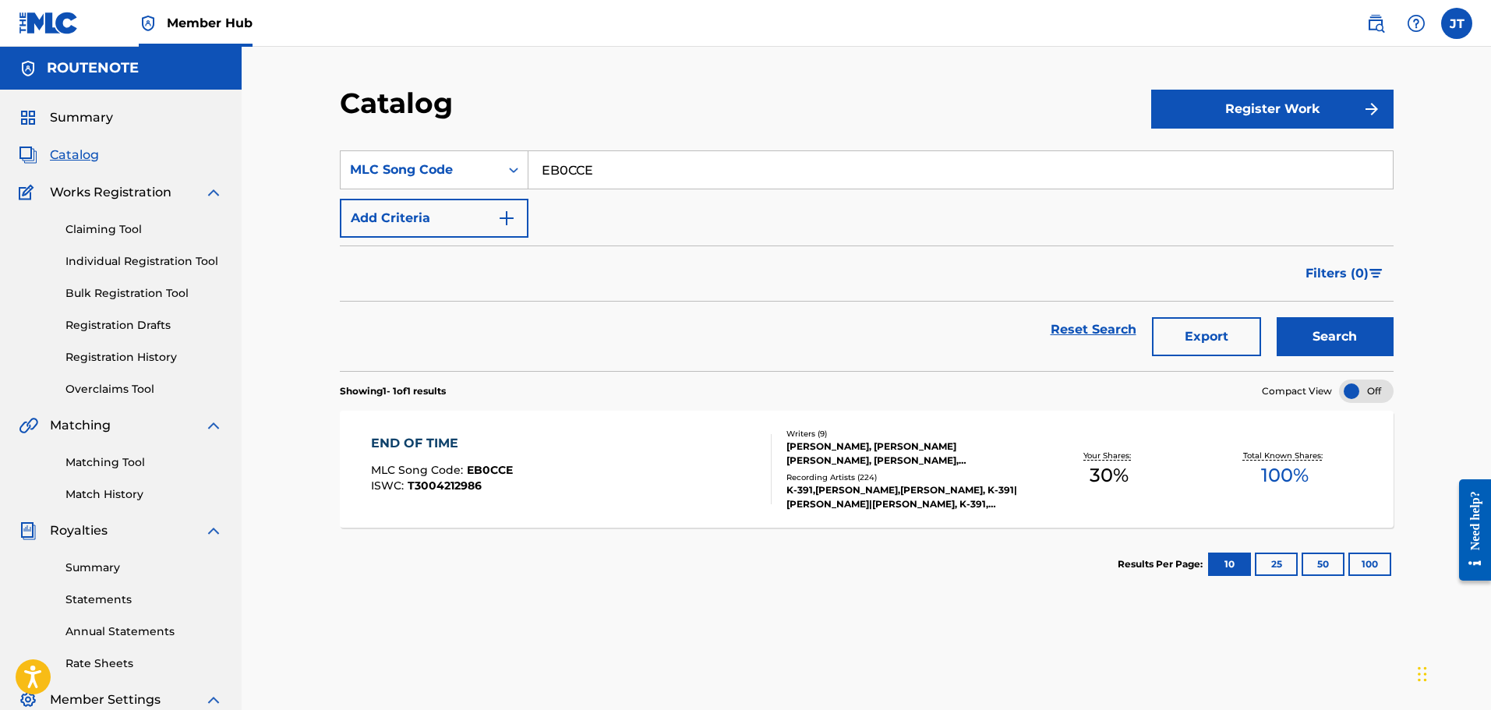
click at [593, 447] on div "END OF TIME MLC Song Code : EB0CCE ISWC : T3004212986" at bounding box center [571, 469] width 401 height 70
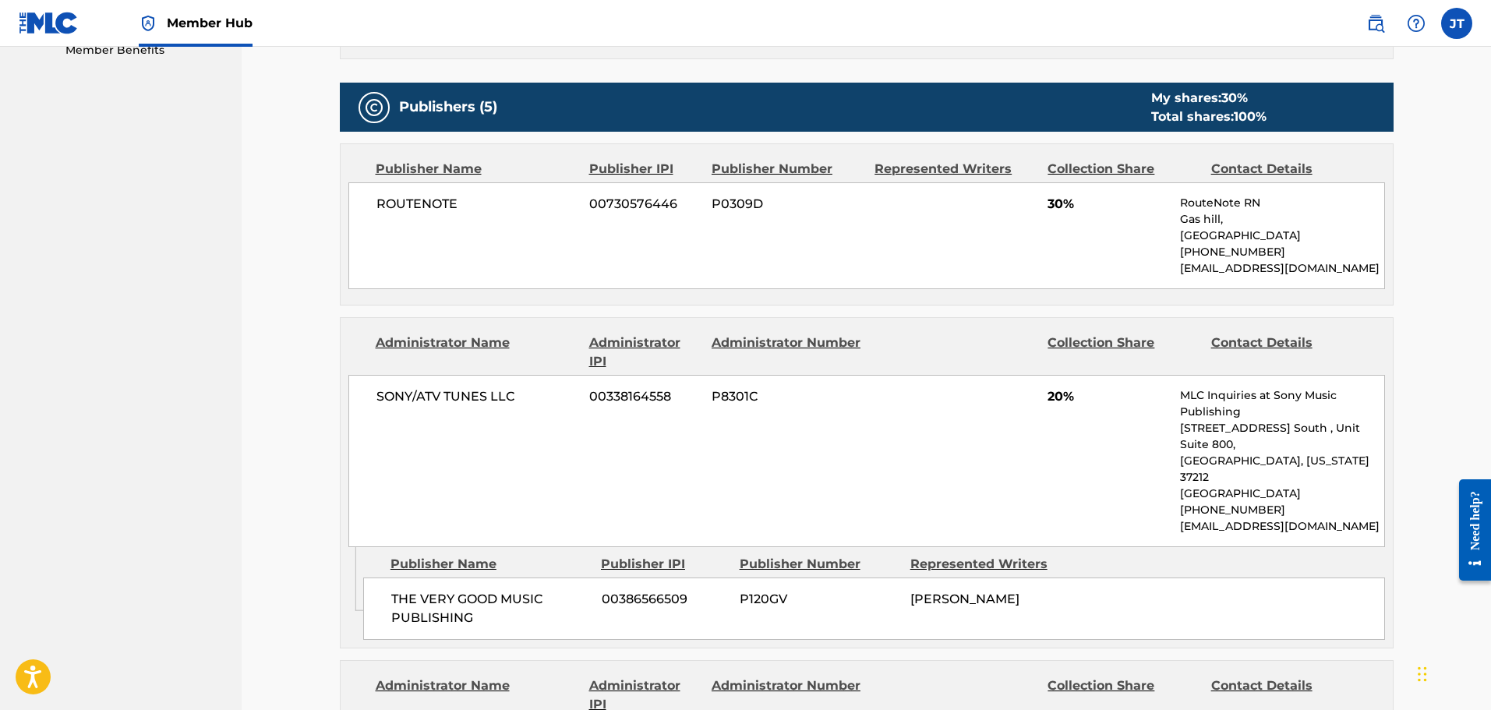
scroll to position [857, 0]
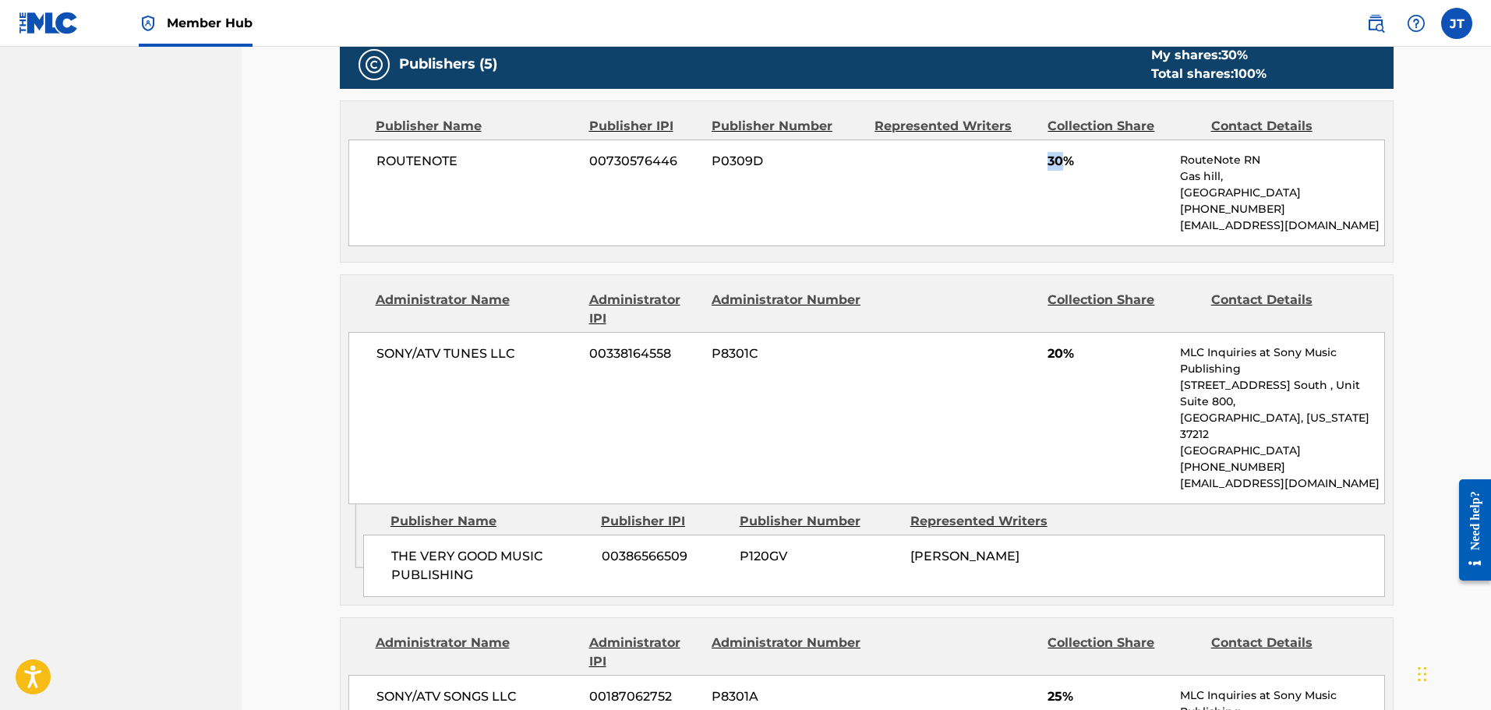
drag, startPoint x: 1066, startPoint y: 161, endPoint x: 1020, endPoint y: 155, distance: 46.3
click at [1020, 155] on div "ROUTENOTE 00730576446 P0309D 30% RouteNote [GEOGRAPHIC_DATA], [GEOGRAPHIC_DATA]…" at bounding box center [866, 193] width 1037 height 107
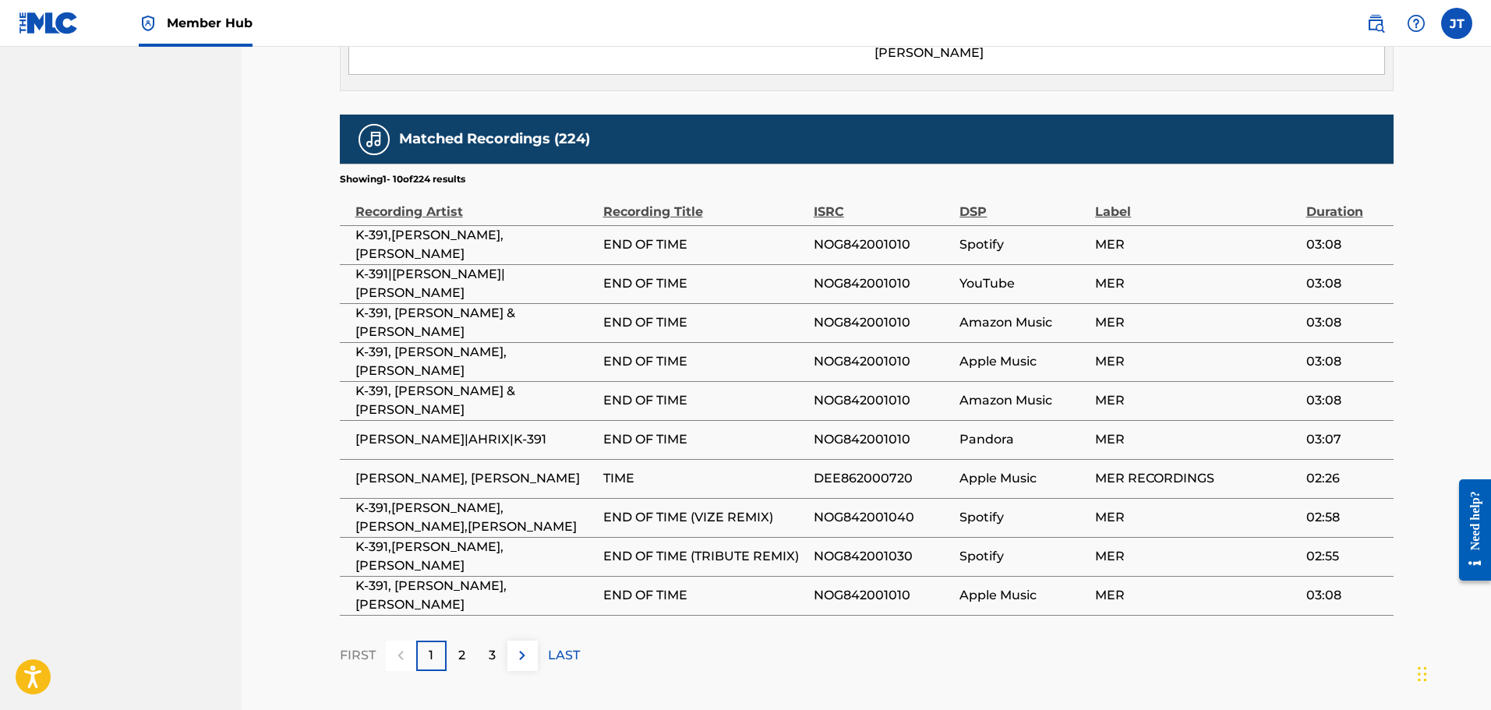
scroll to position [2301, 0]
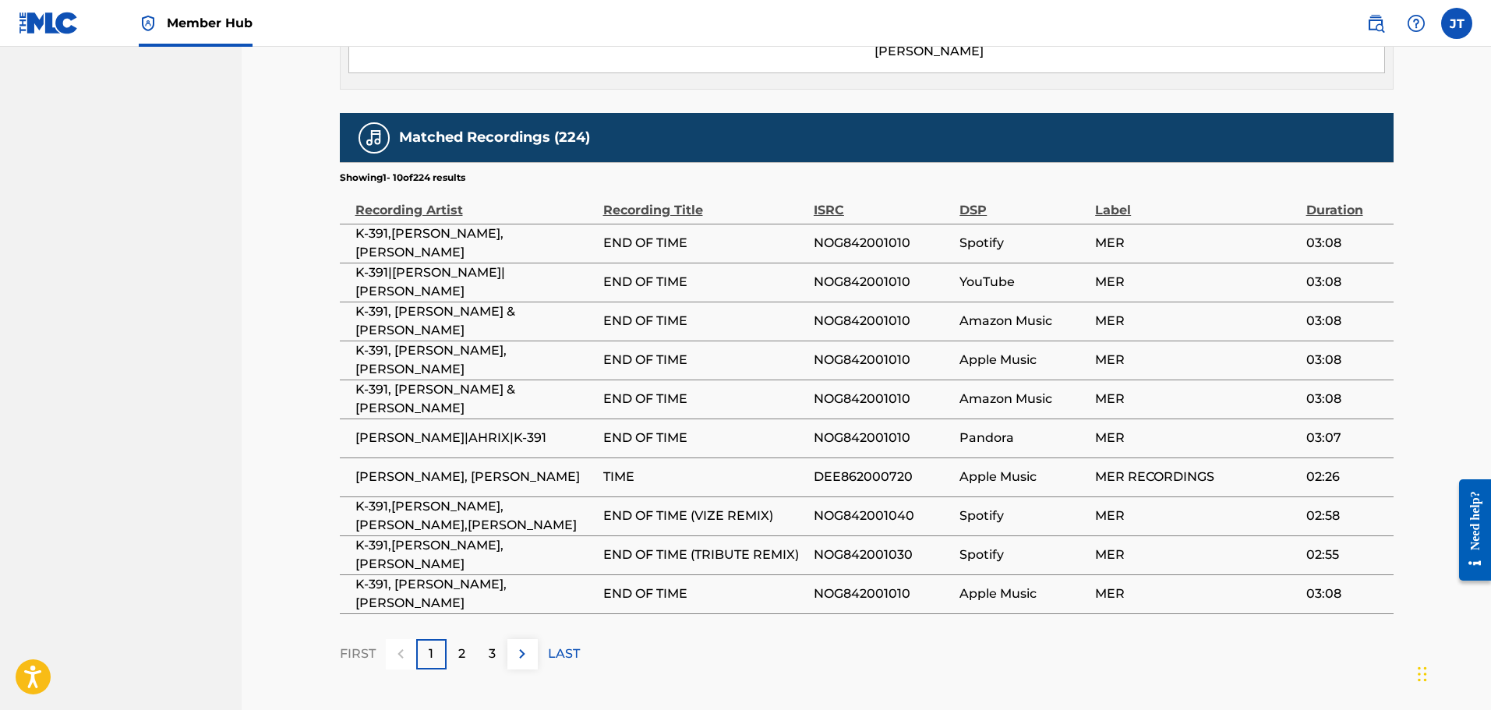
click at [889, 234] on span "NOG842001010" at bounding box center [883, 243] width 138 height 19
copy span "NOG842001010"
click at [878, 234] on span "NOG842001010" at bounding box center [883, 243] width 138 height 19
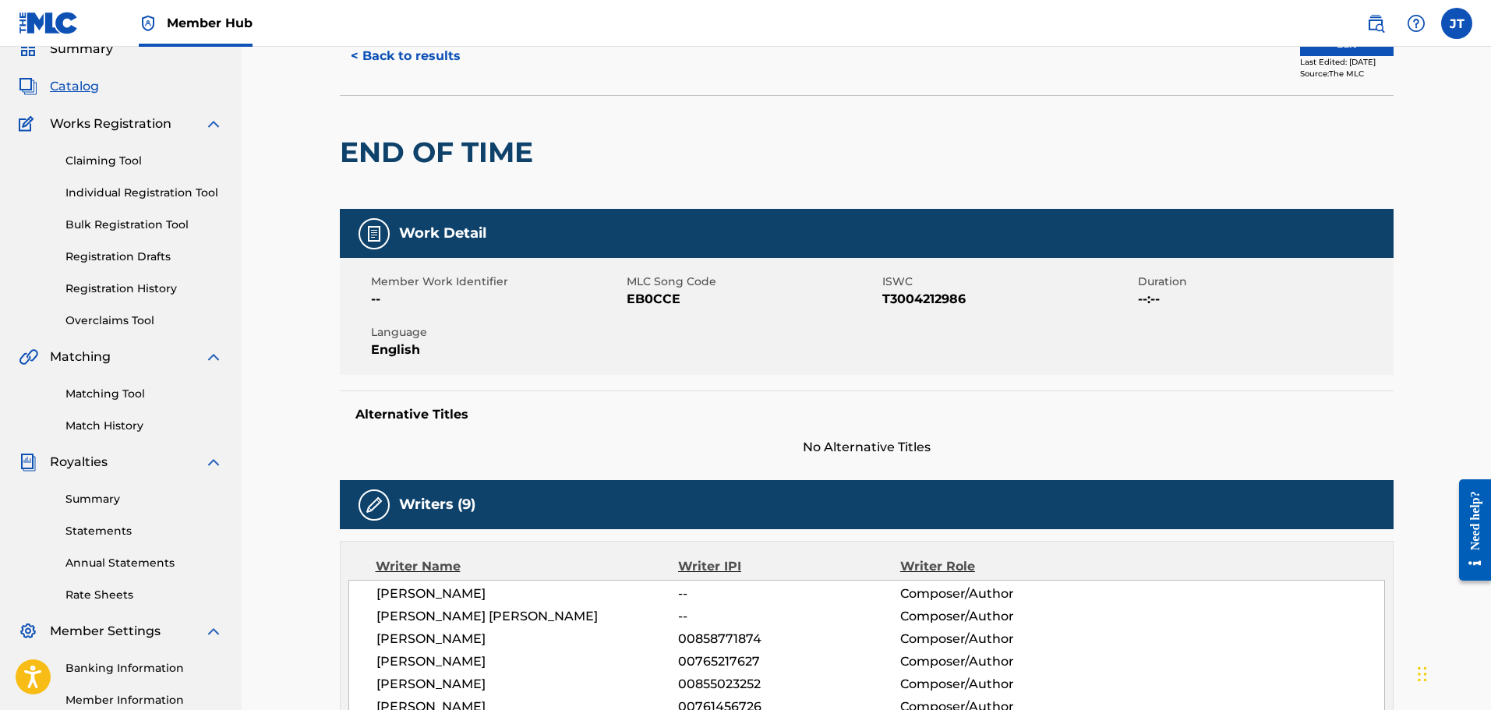
scroll to position [0, 0]
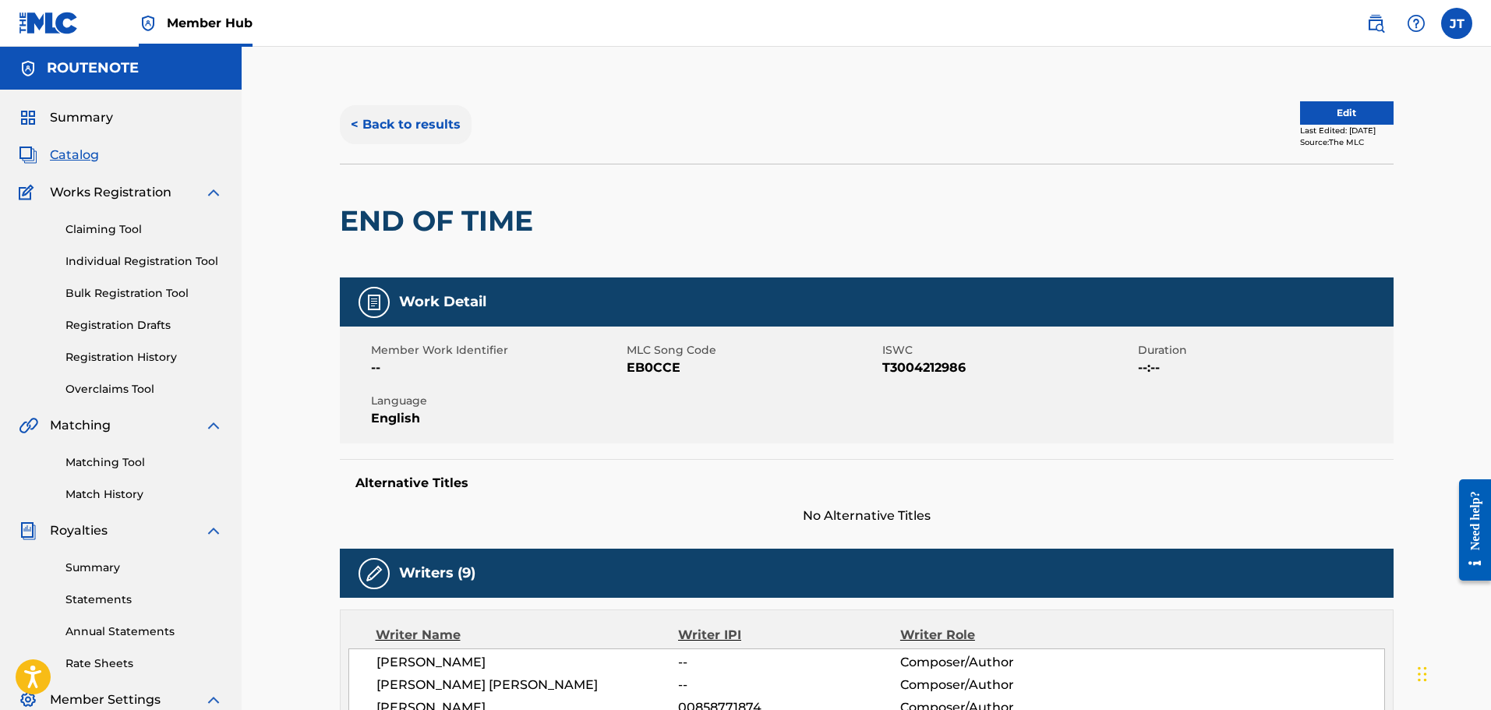
click at [412, 129] on button "< Back to results" at bounding box center [406, 124] width 132 height 39
